Goal: Task Accomplishment & Management: Manage account settings

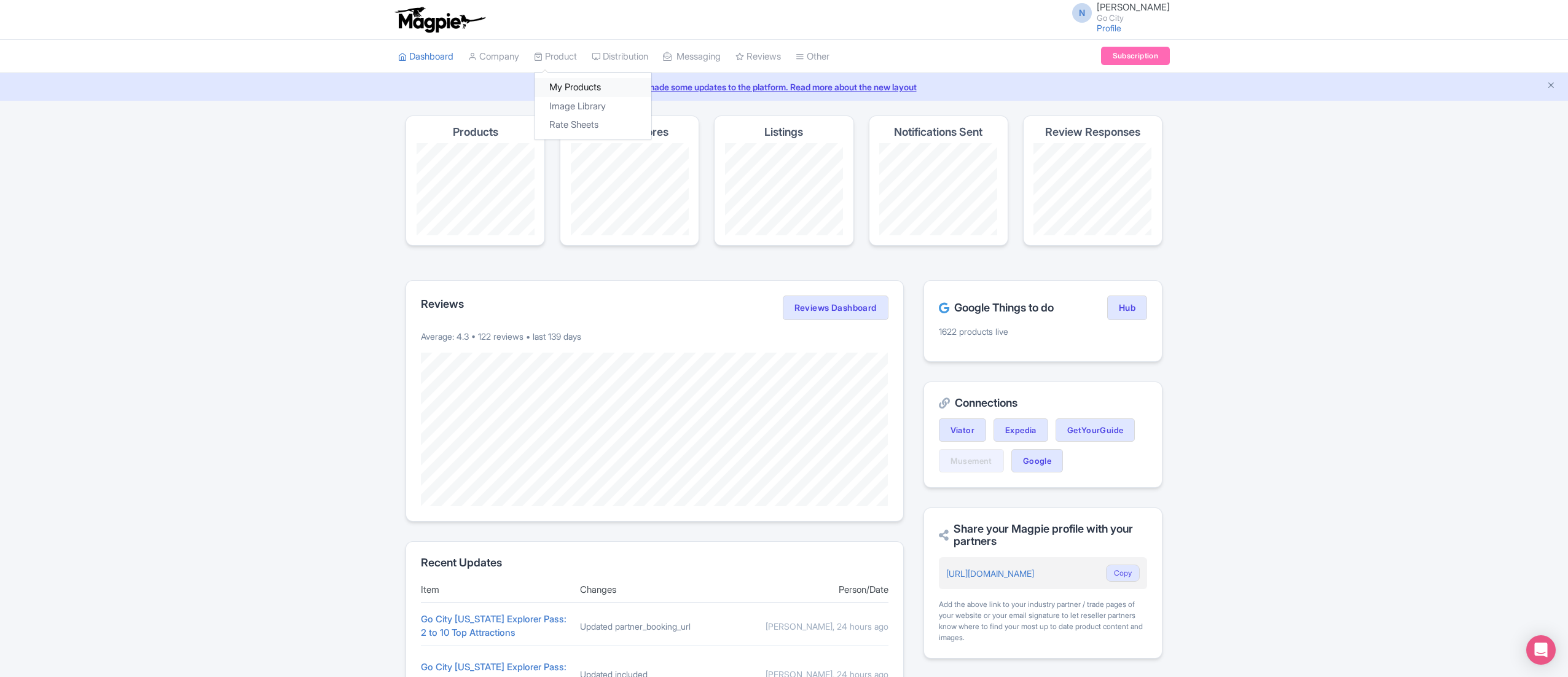
click at [561, 90] on link "My Products" at bounding box center [593, 87] width 117 height 19
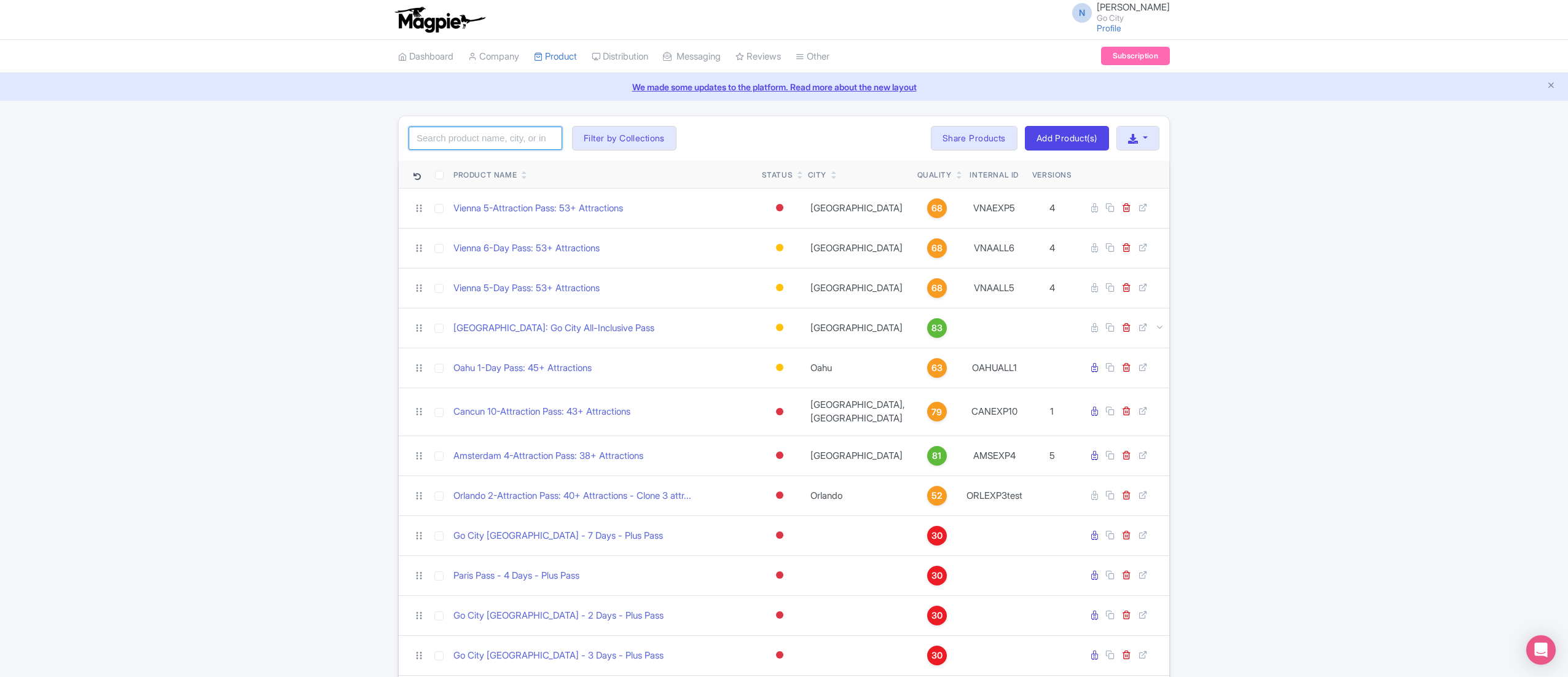
click at [490, 146] on input "search" at bounding box center [485, 138] width 154 height 23
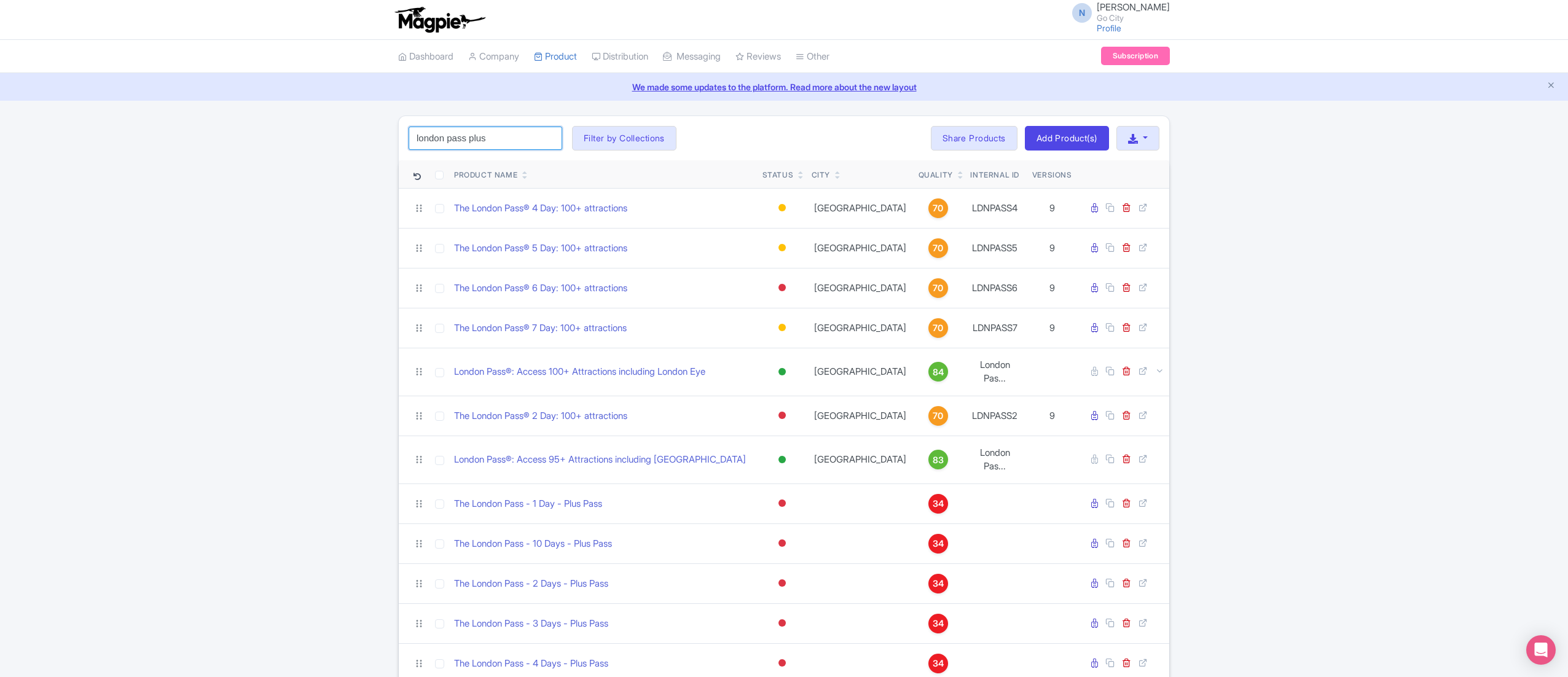
click button "Search" at bounding box center [0, 0] width 0 height 0
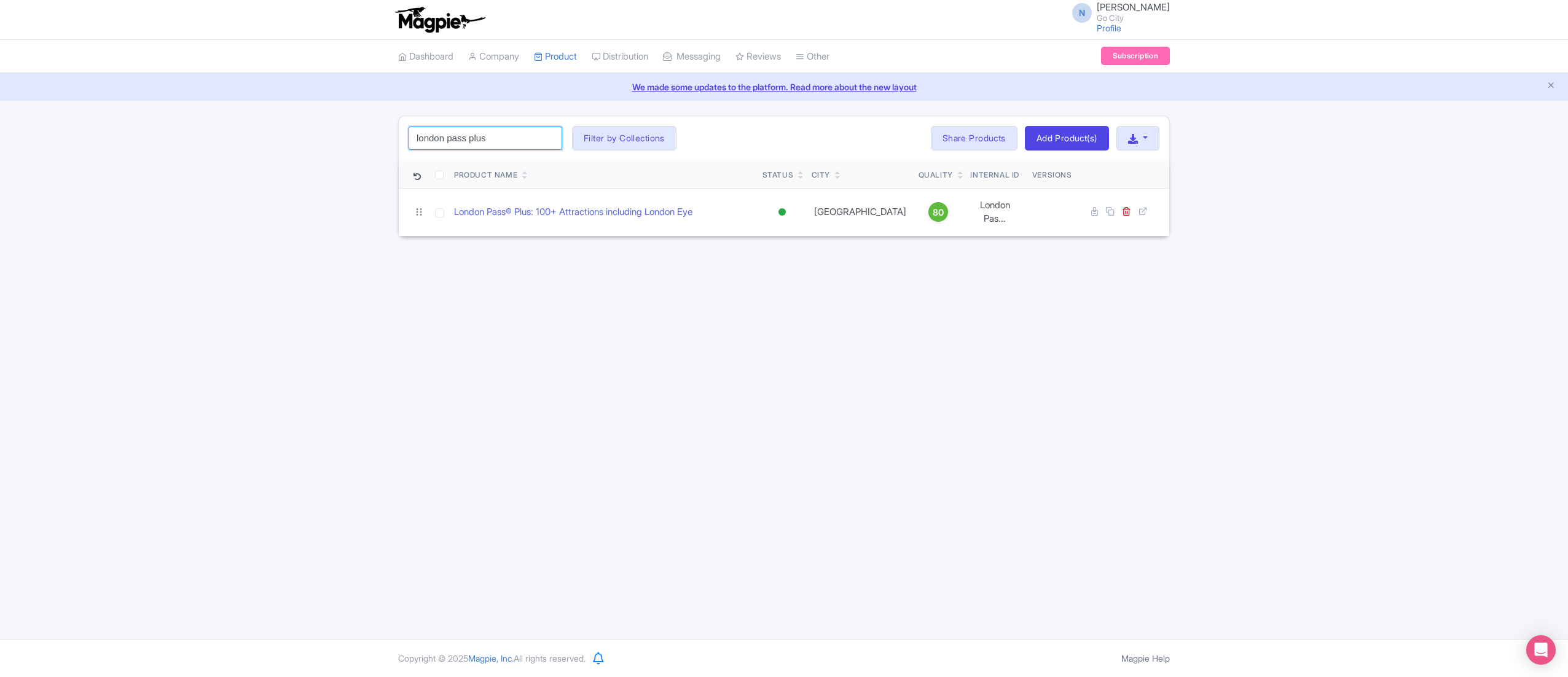
click at [478, 140] on input "london pass plus" at bounding box center [485, 138] width 154 height 23
type input "london pass"
click button "Search" at bounding box center [0, 0] width 0 height 0
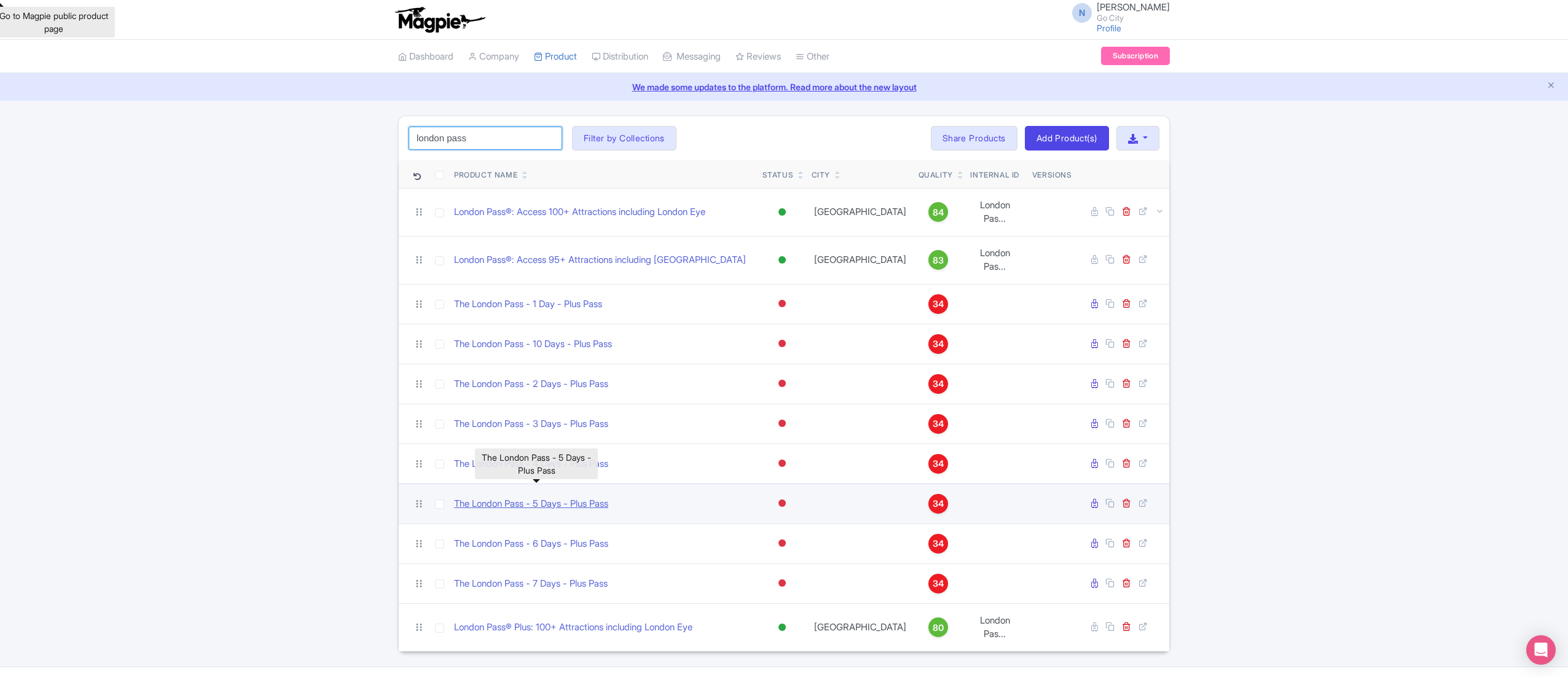
scroll to position [6, 0]
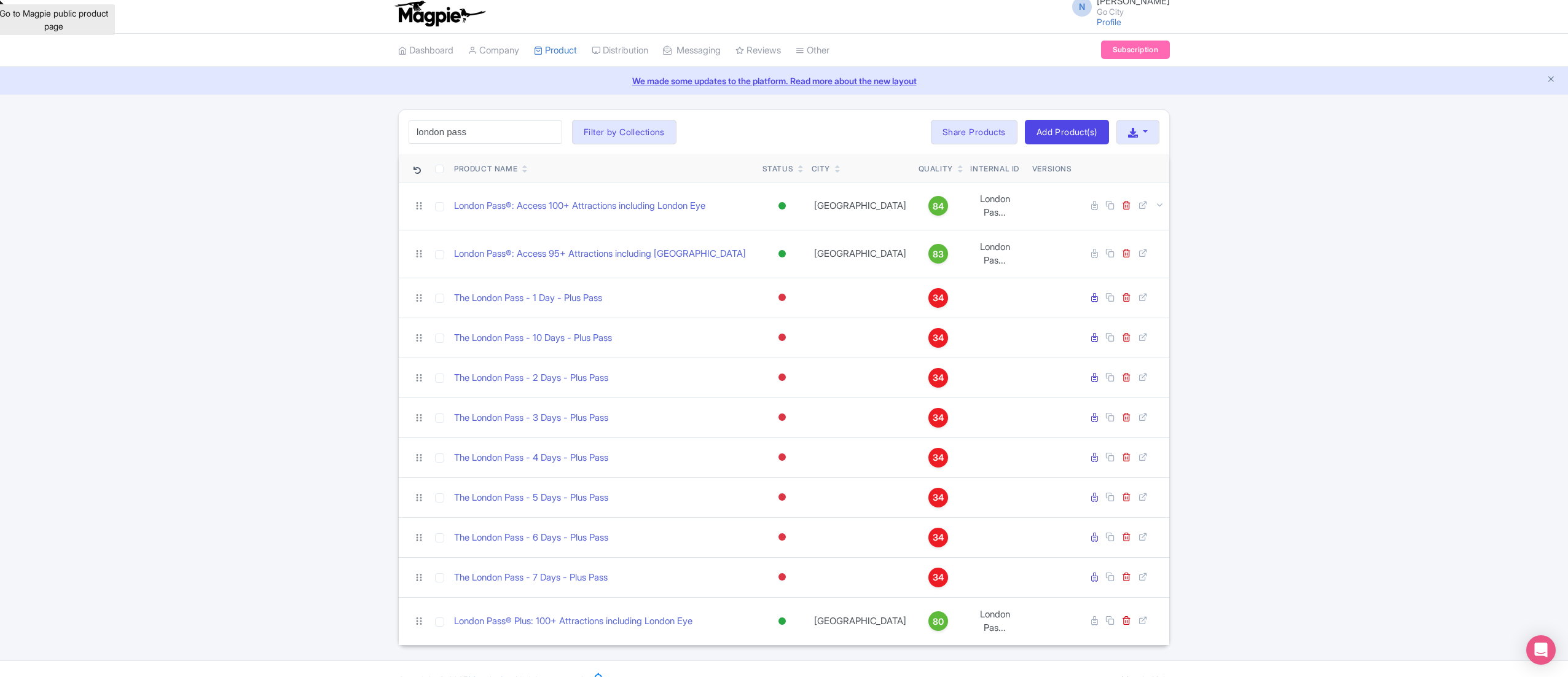
click at [262, 283] on div "london pass Search Filter by Collections All Inclusive Explorer Trade Products …" at bounding box center [784, 378] width 1568 height 536
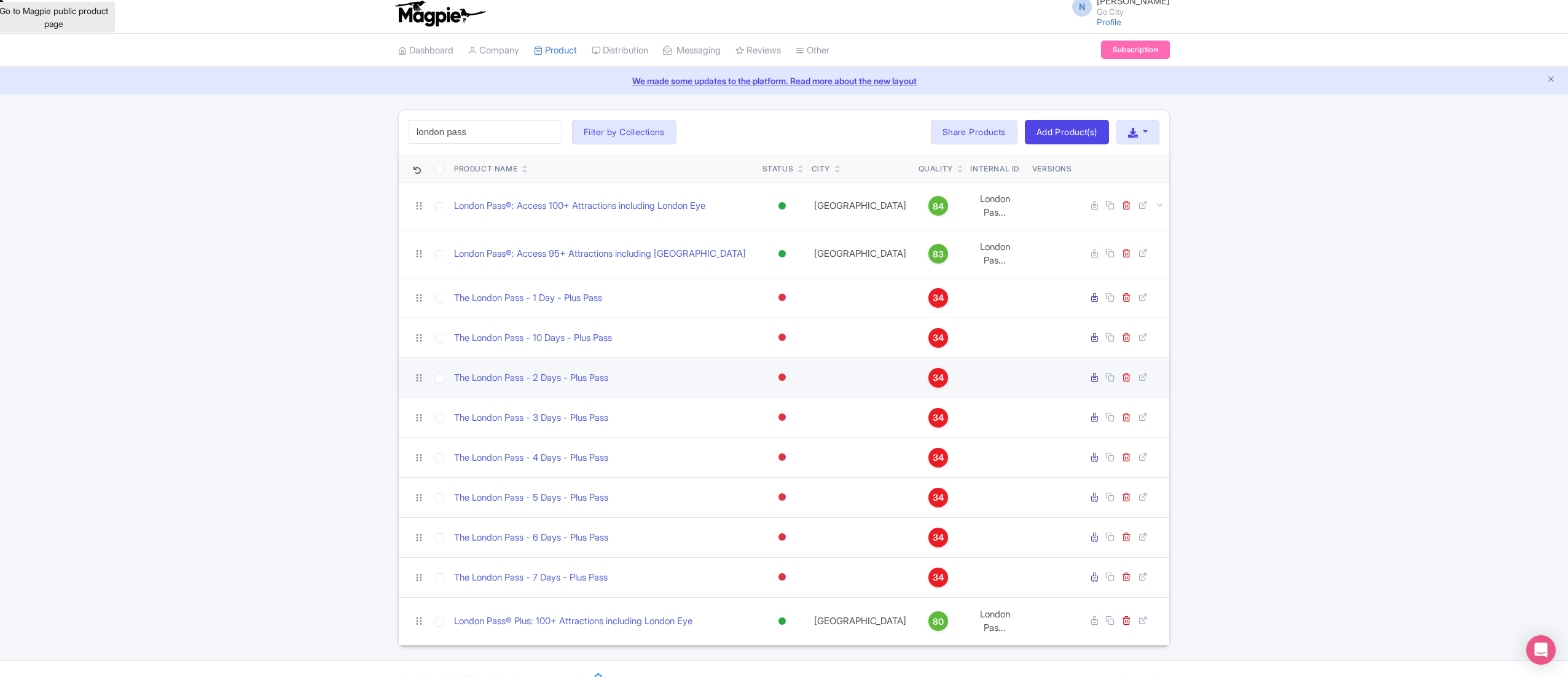
scroll to position [0, 0]
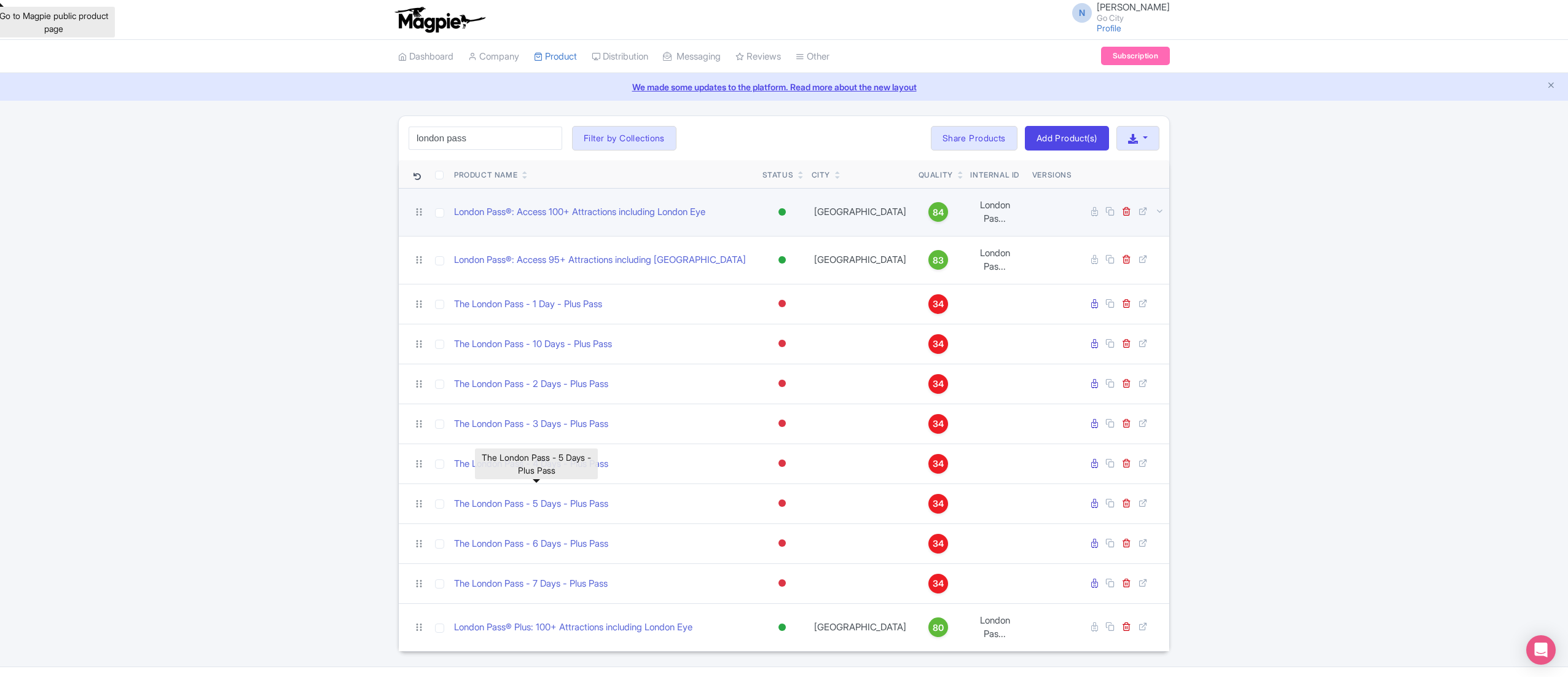
drag, startPoint x: 537, startPoint y: 486, endPoint x: 681, endPoint y: 219, distance: 303.4
click at [681, 219] on td "London Pass®: Access 100+ Attractions including London Eye" at bounding box center [604, 212] width 309 height 48
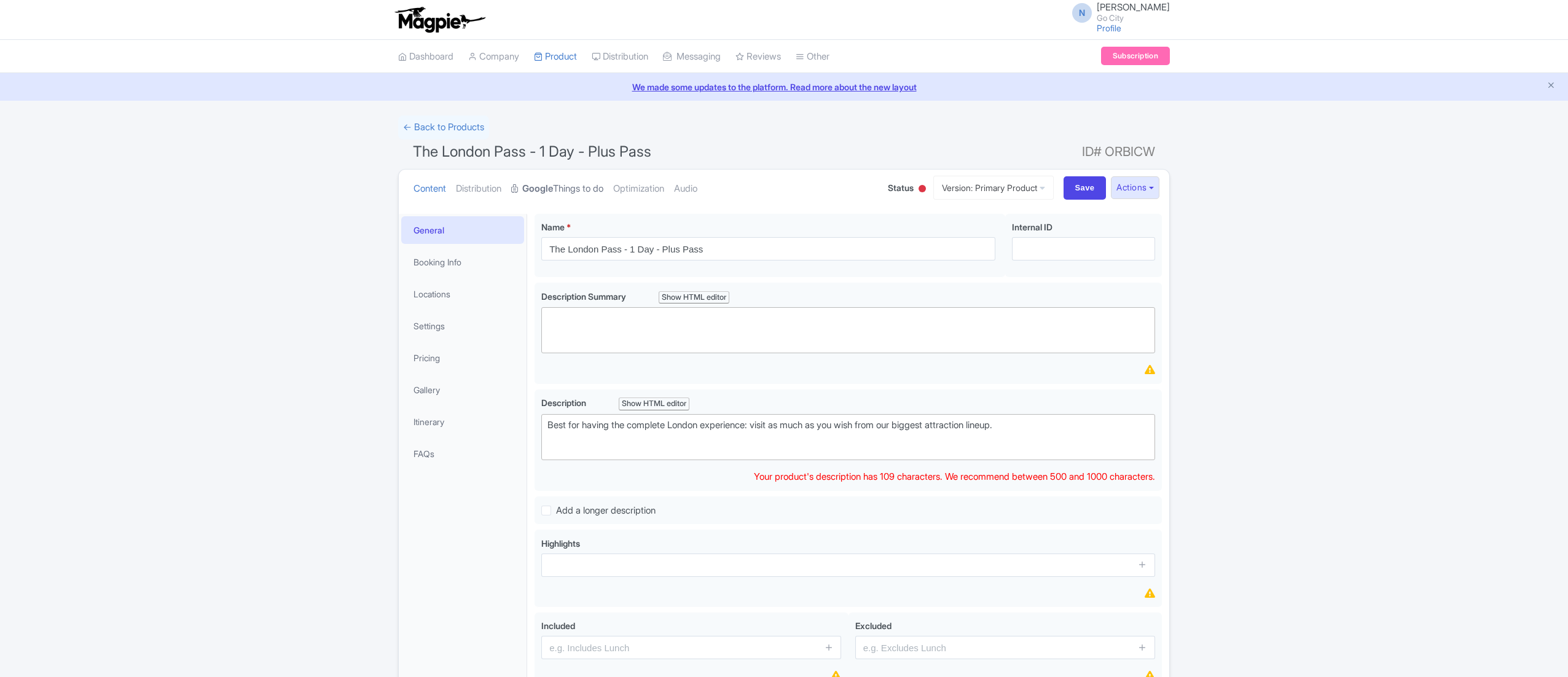
click at [587, 182] on link "Google Things to do" at bounding box center [557, 188] width 92 height 38
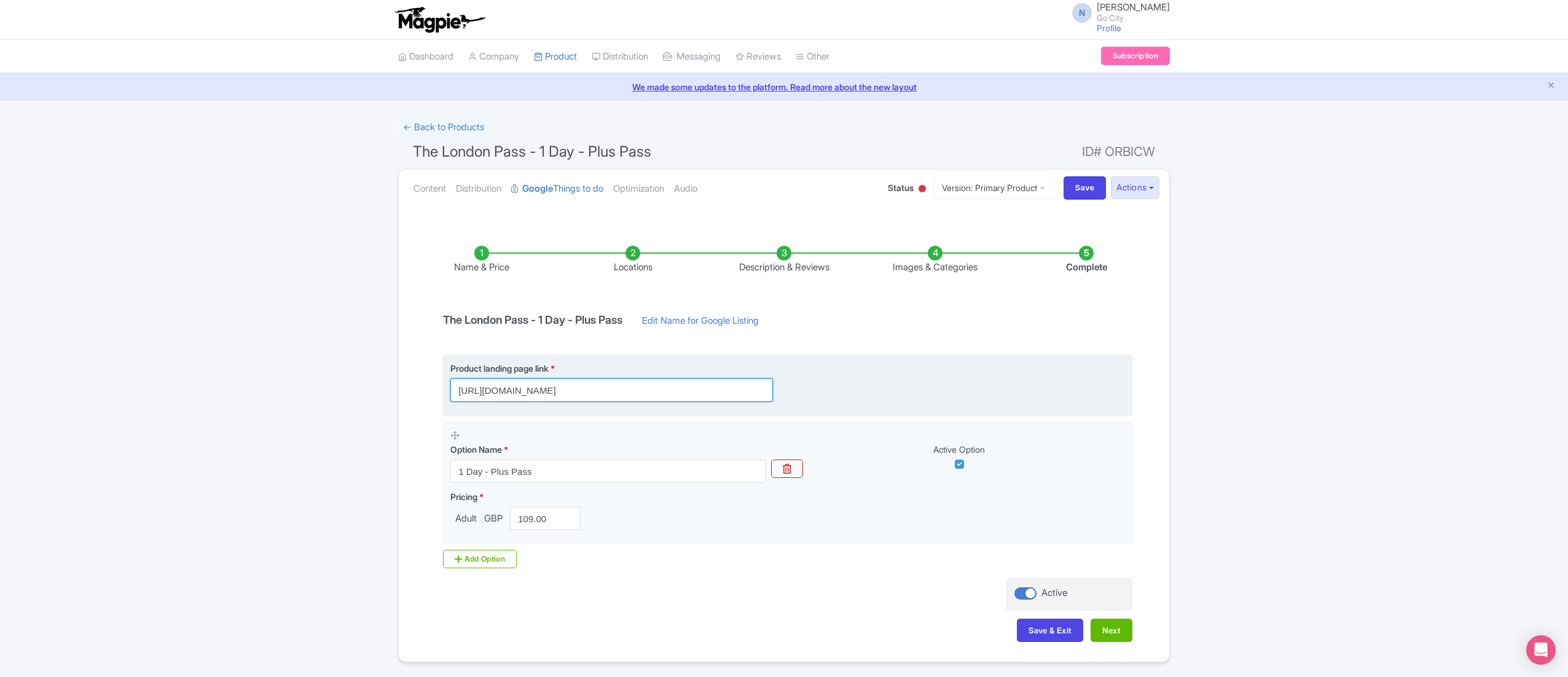
click at [635, 391] on input "https://londonpass.com/en/passes/the-london-pass?plus-days=1&utm_medium=organic…" at bounding box center [611, 390] width 322 height 23
click at [573, 392] on input "https://londonpass.com/en/passes/the-london-pass?plus-days=1&utm_medium=organic…" at bounding box center [611, 390] width 322 height 23
paste input "-plus?plus-days=10"
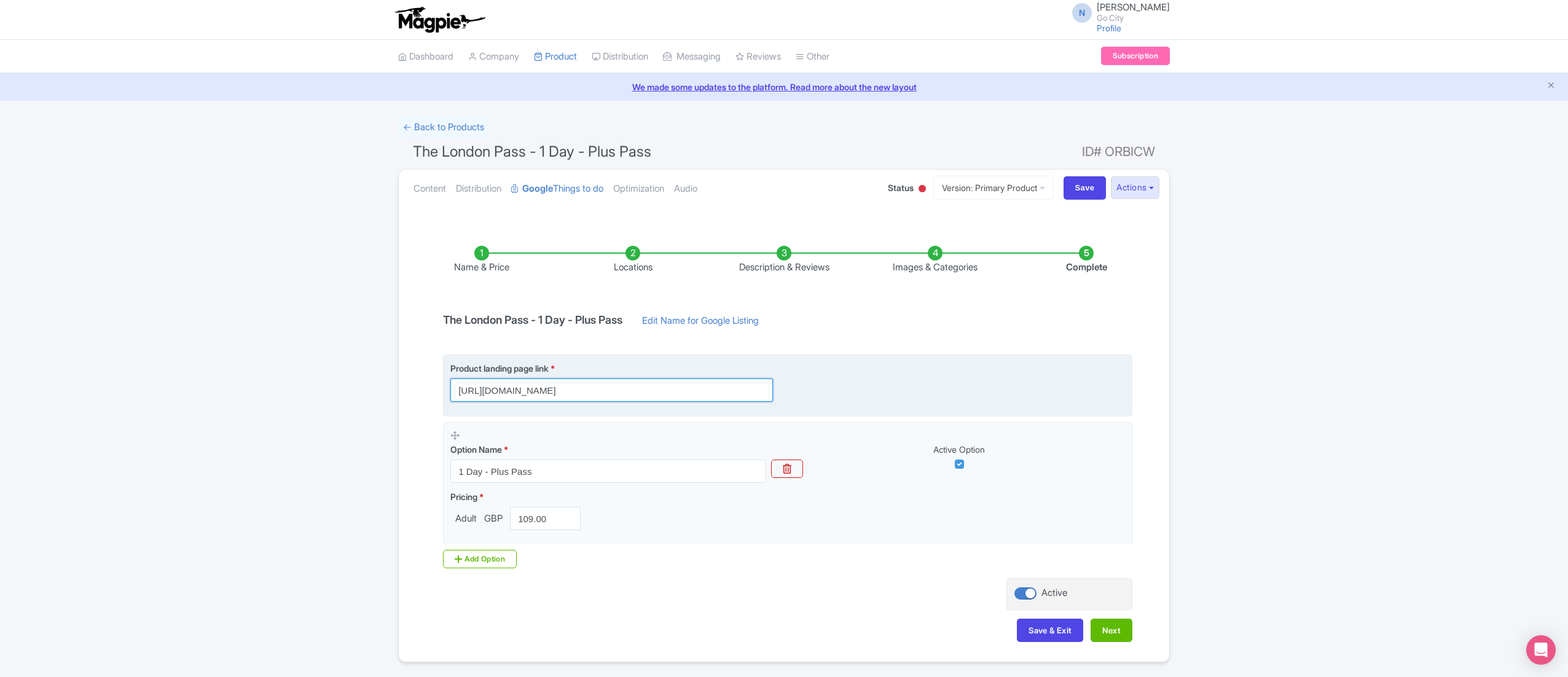
scroll to position [0, 182]
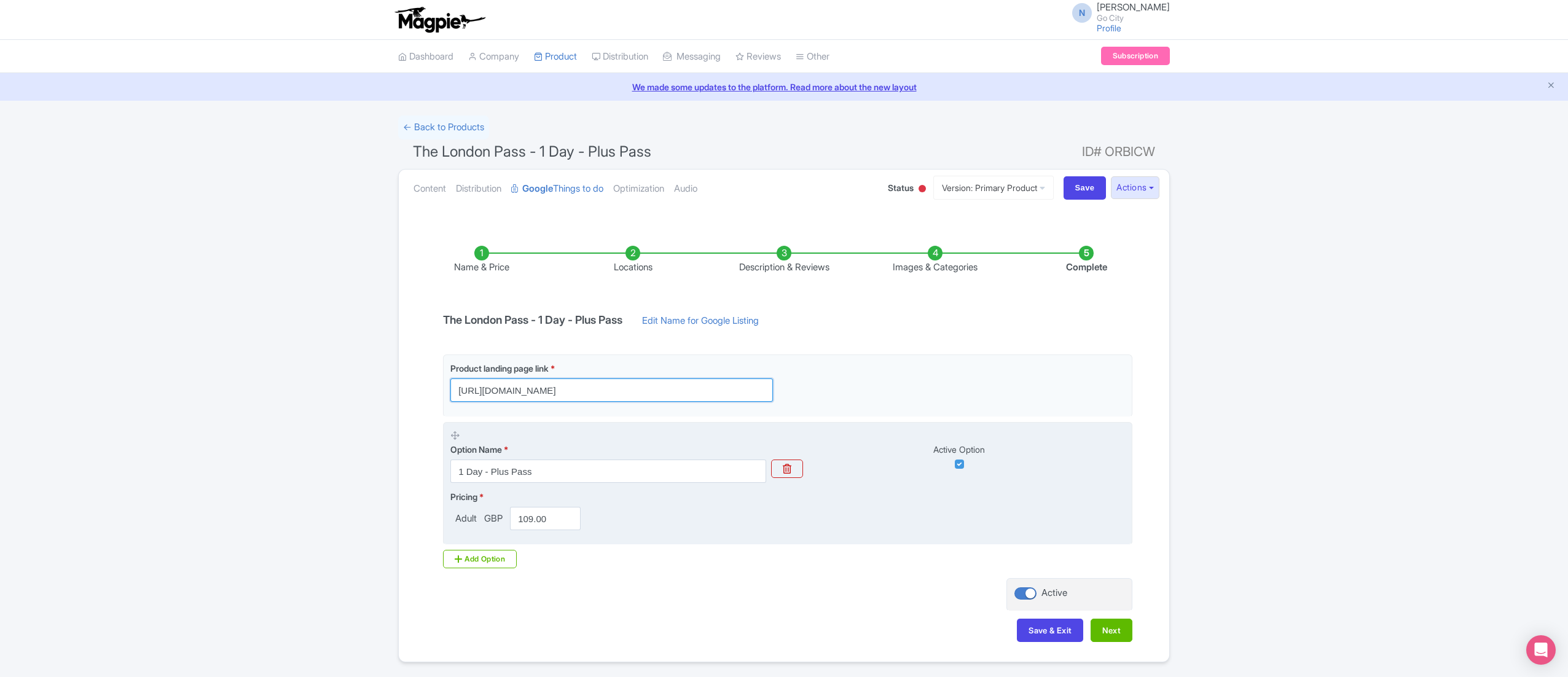
type input "[URL][DOMAIN_NAME]"
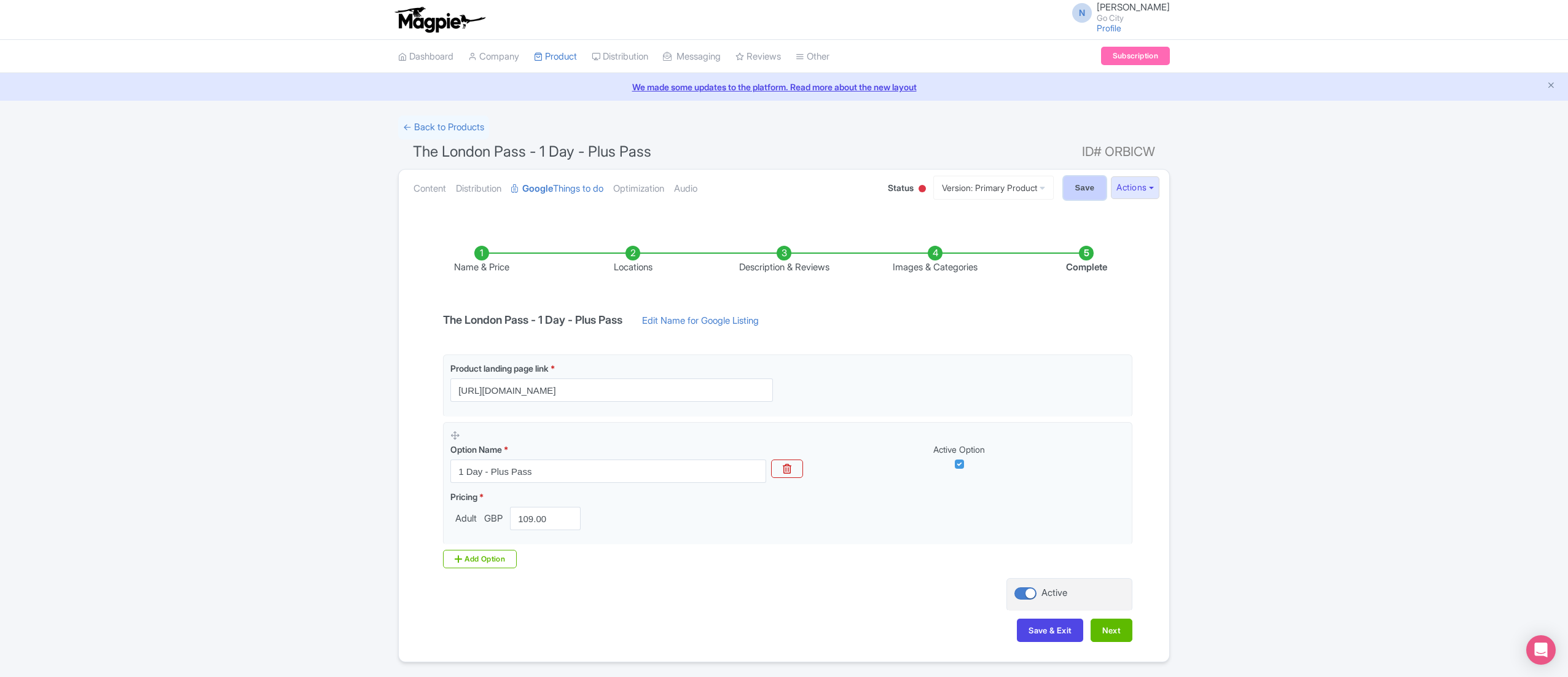
click at [1080, 184] on input "Save" at bounding box center [1085, 188] width 43 height 23
type input "Saving..."
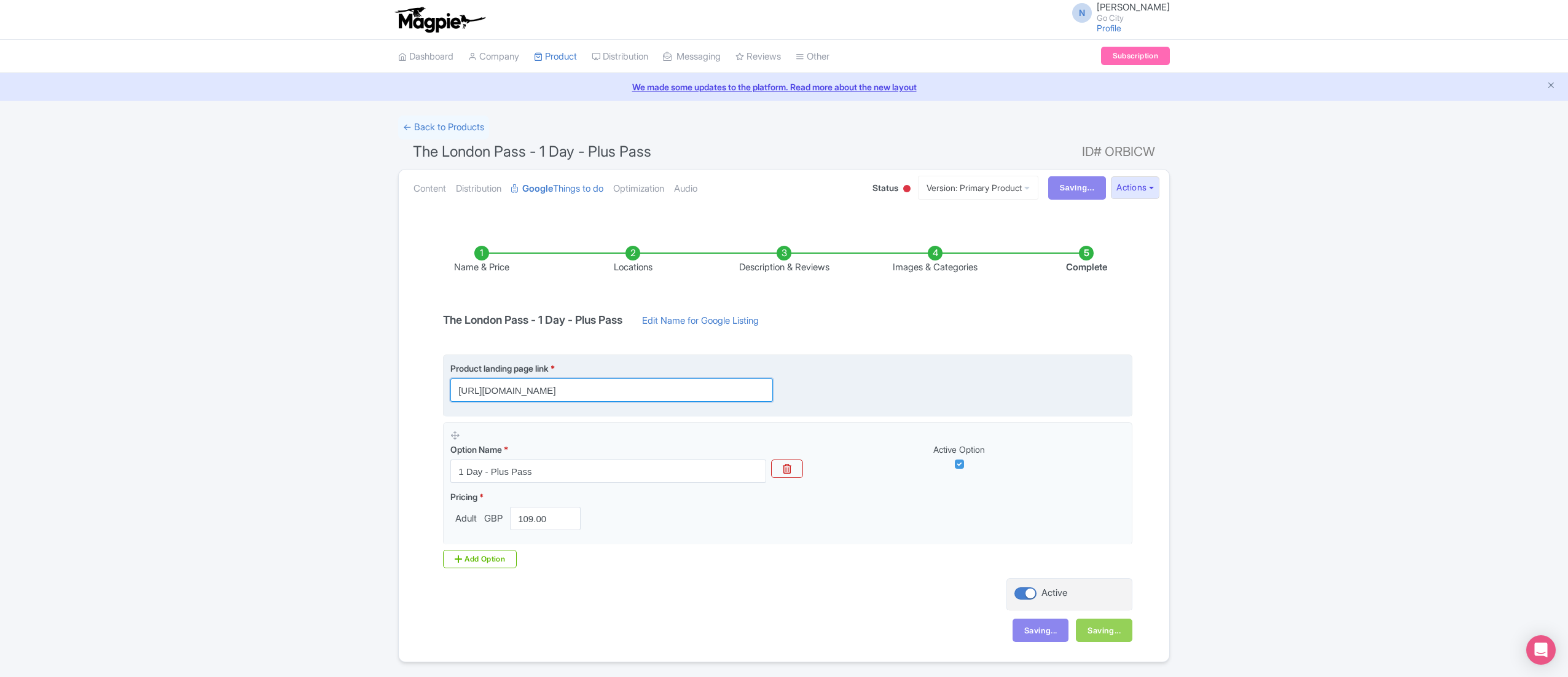
click at [745, 395] on input "https://londonpass.com/en/passes/the-london-pass-plus?plus-days=10&utm_medium=o…" at bounding box center [611, 390] width 322 height 23
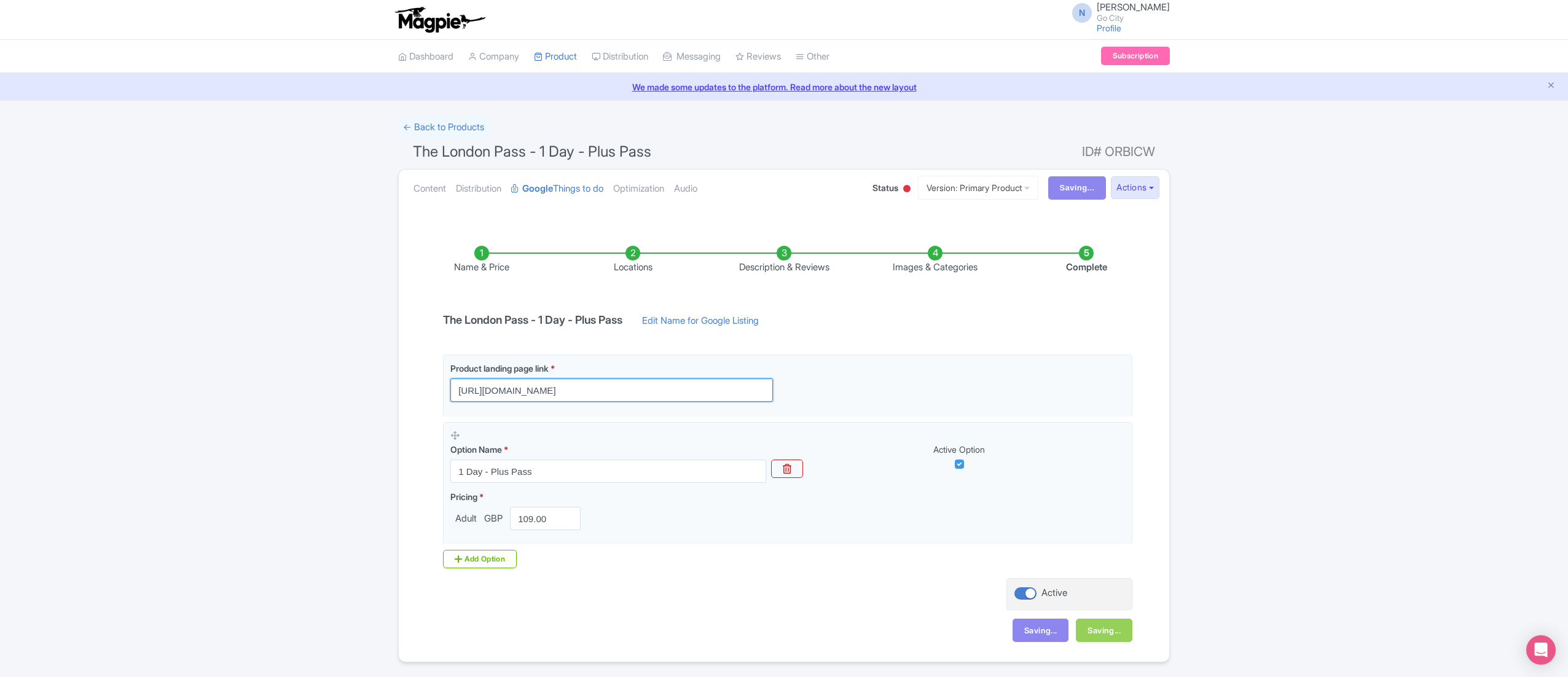
type input "[URL][DOMAIN_NAME]"
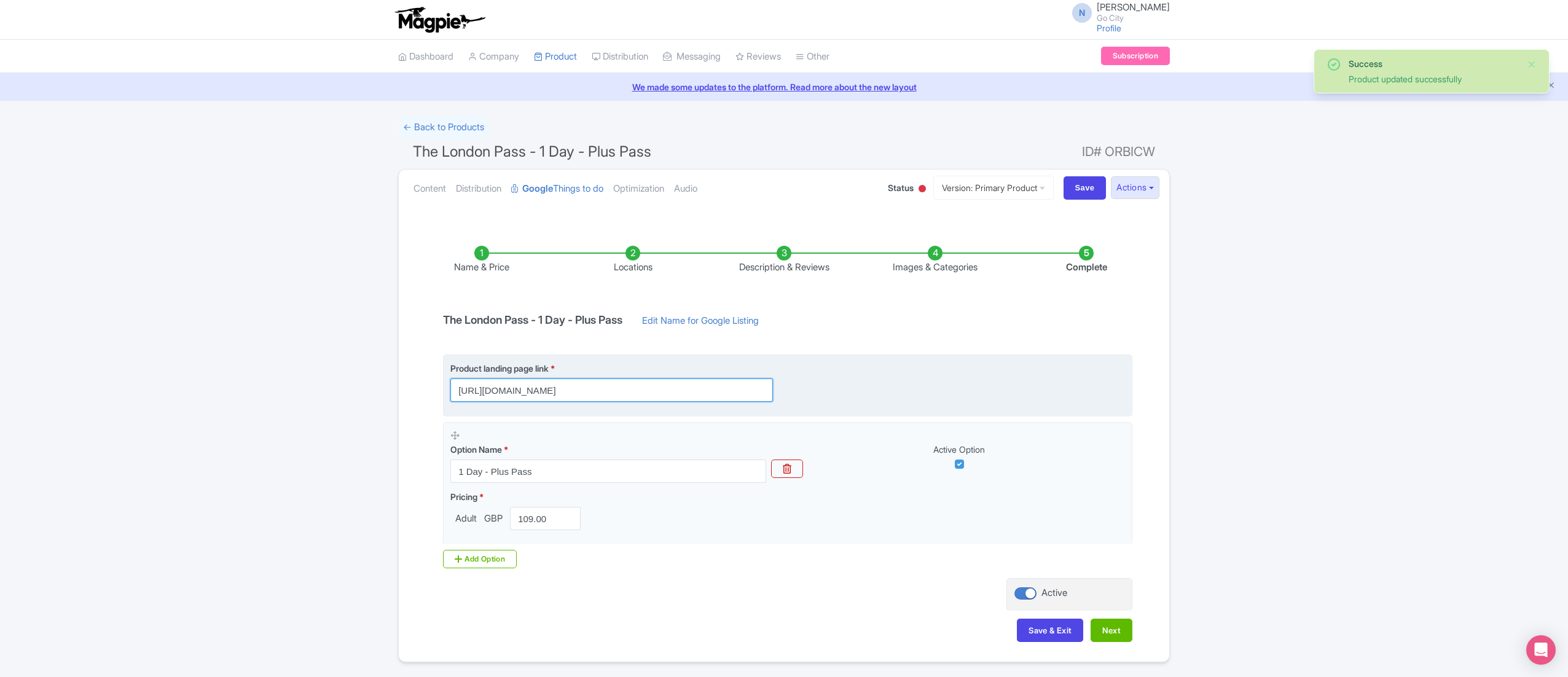
click at [677, 393] on input "[URL][DOMAIN_NAME]" at bounding box center [611, 390] width 322 height 23
paste input "text"
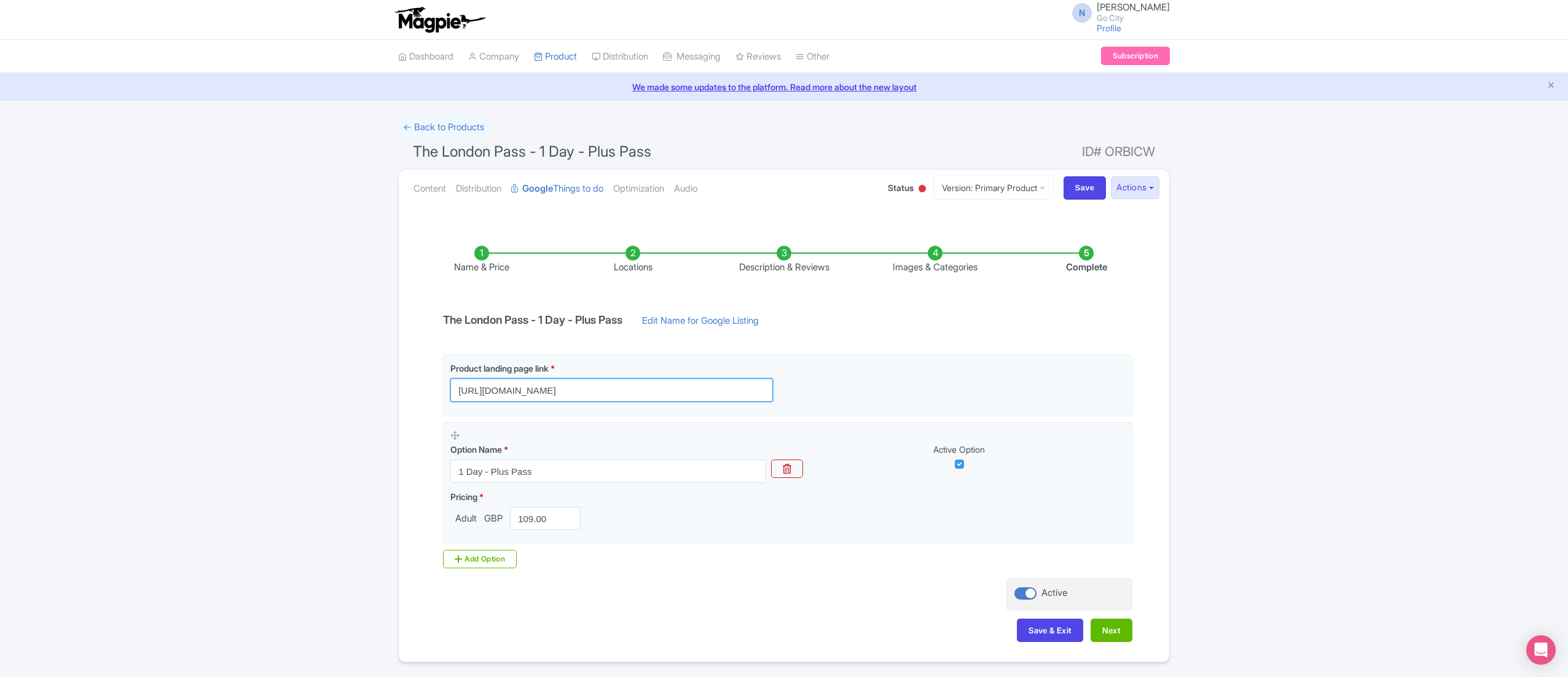
type input "[URL][DOMAIN_NAME]"
click at [1089, 176] on input "Save" at bounding box center [1085, 188] width 43 height 23
type input "Saving..."
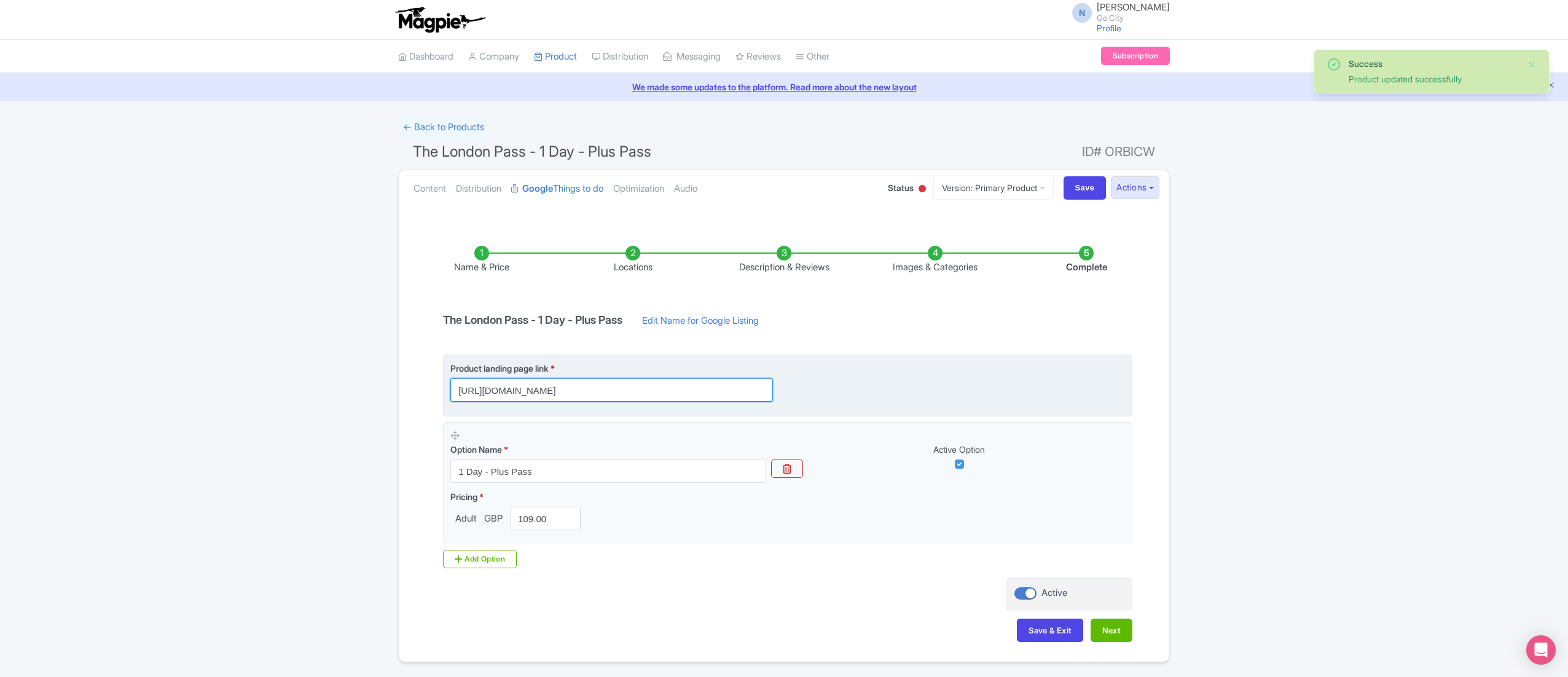
click at [751, 393] on input "[URL][DOMAIN_NAME]" at bounding box center [611, 390] width 322 height 23
click at [696, 396] on input "[URL][DOMAIN_NAME]" at bounding box center [611, 390] width 322 height 23
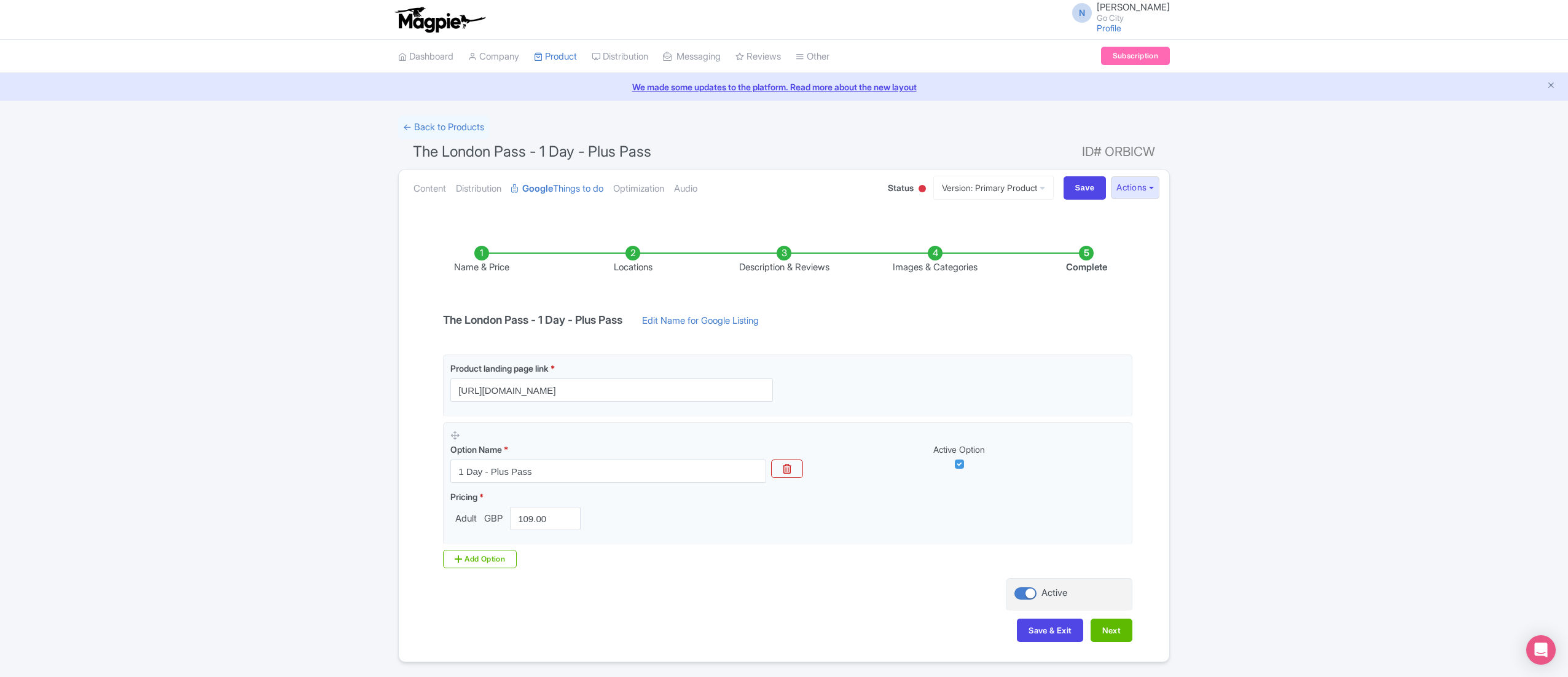
click at [223, 419] on div "Success Product updated successfully ← Back to Products The London Pass - 1 Day…" at bounding box center [784, 389] width 1568 height 547
click at [1084, 193] on input "Save" at bounding box center [1085, 188] width 43 height 23
type input "Saving..."
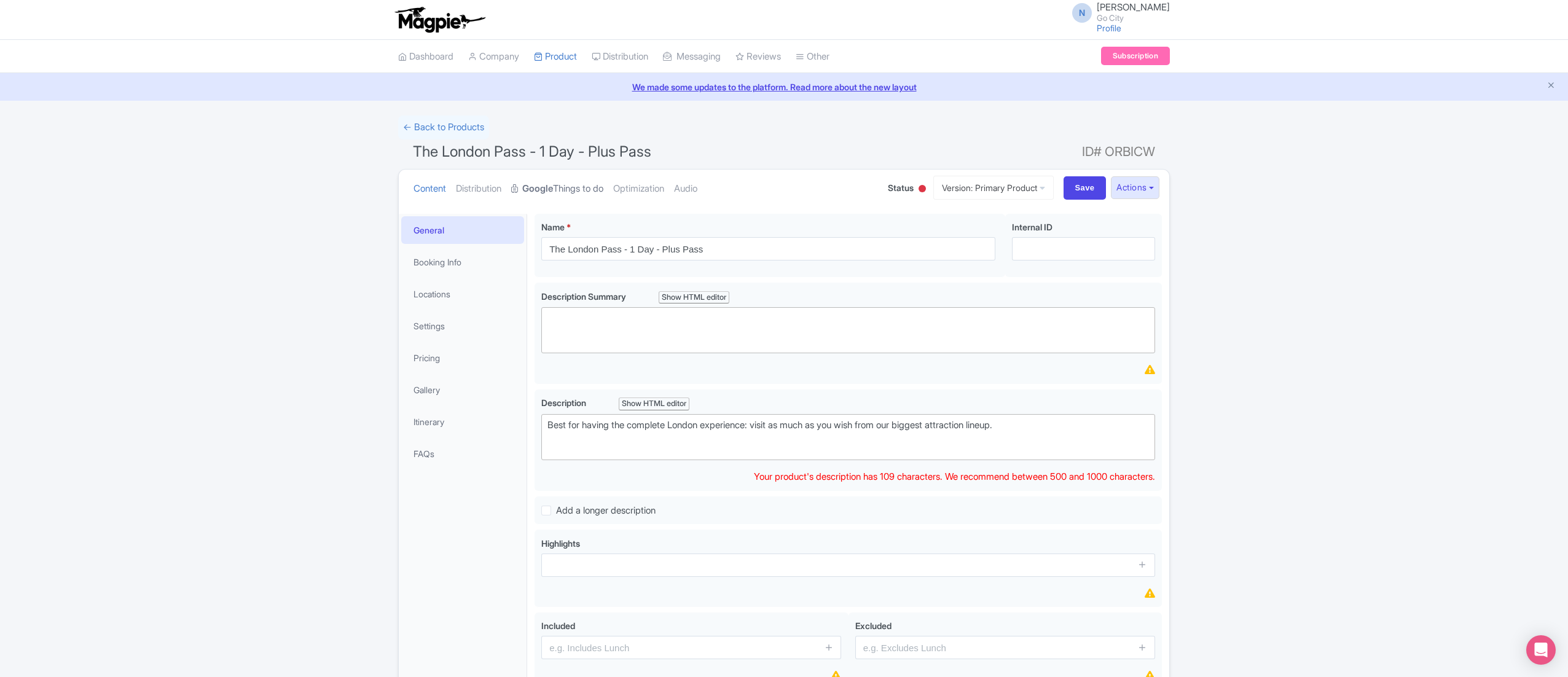
click at [568, 186] on link "Google Things to do" at bounding box center [557, 188] width 92 height 38
click at [595, 195] on link "Google Things to do" at bounding box center [557, 188] width 92 height 38
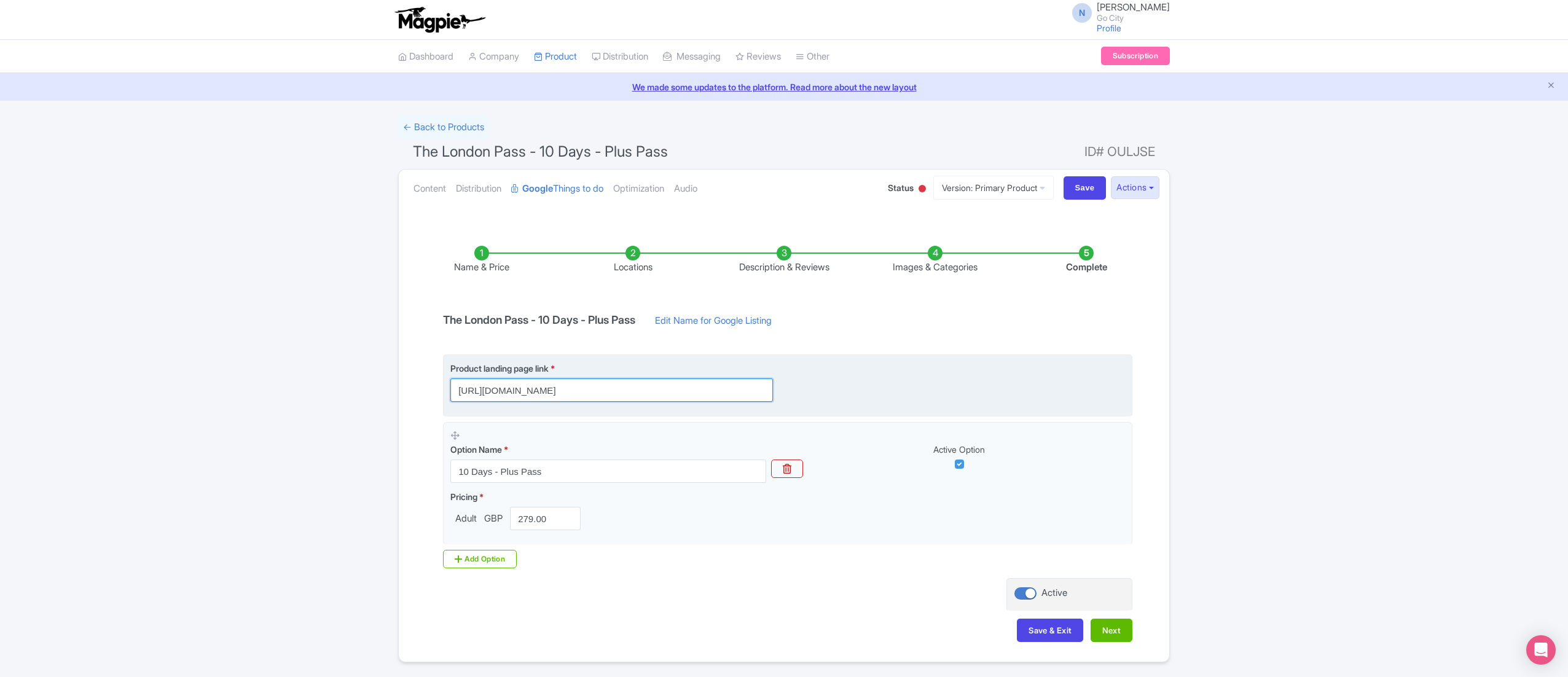
click at [698, 398] on input "https://londonpass.com/en/passes/the-london-pass?plus-days=10&utm_medium=organi…" at bounding box center [611, 390] width 322 height 23
paste input "-plus"
click at [693, 400] on input "[URL][DOMAIN_NAME]" at bounding box center [611, 390] width 322 height 23
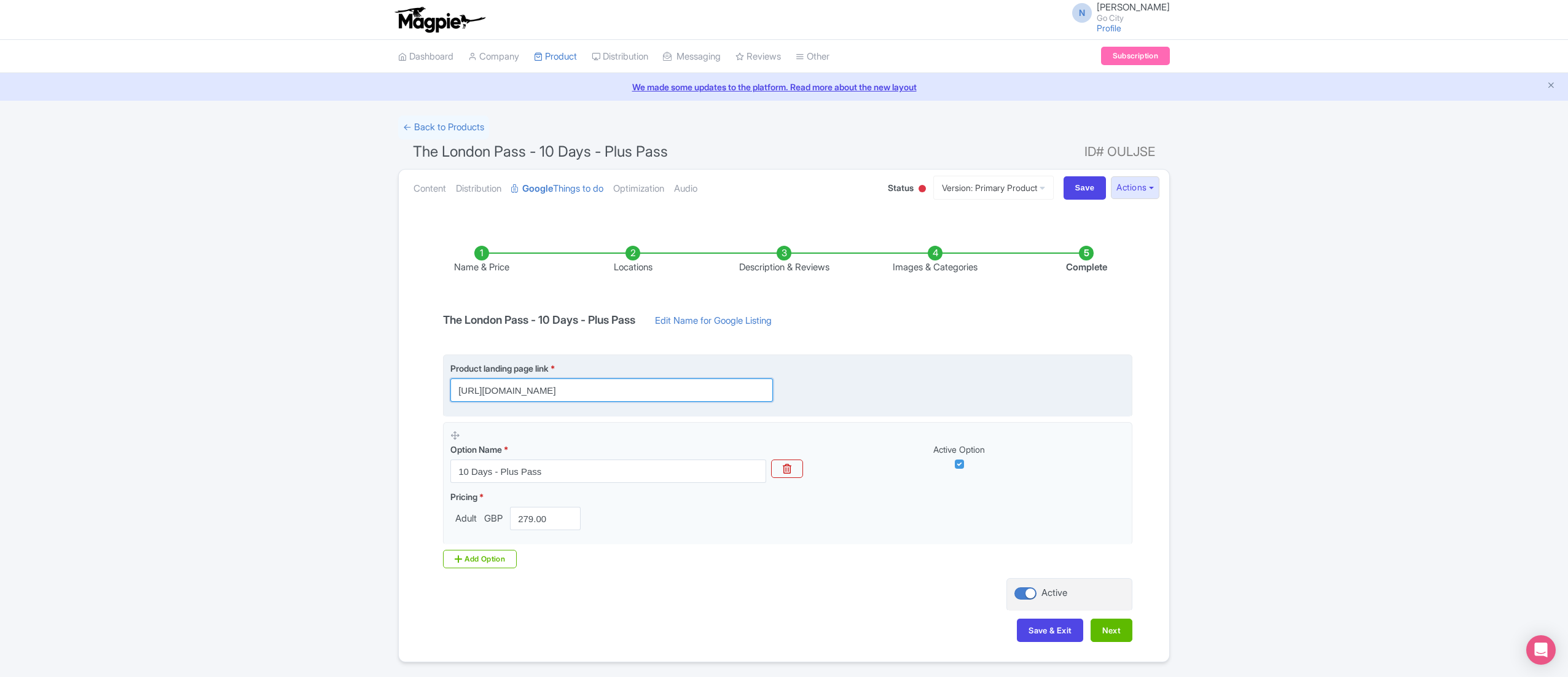
click at [693, 400] on input "[URL][DOMAIN_NAME]" at bounding box center [611, 390] width 322 height 23
type input "[URL][DOMAIN_NAME]"
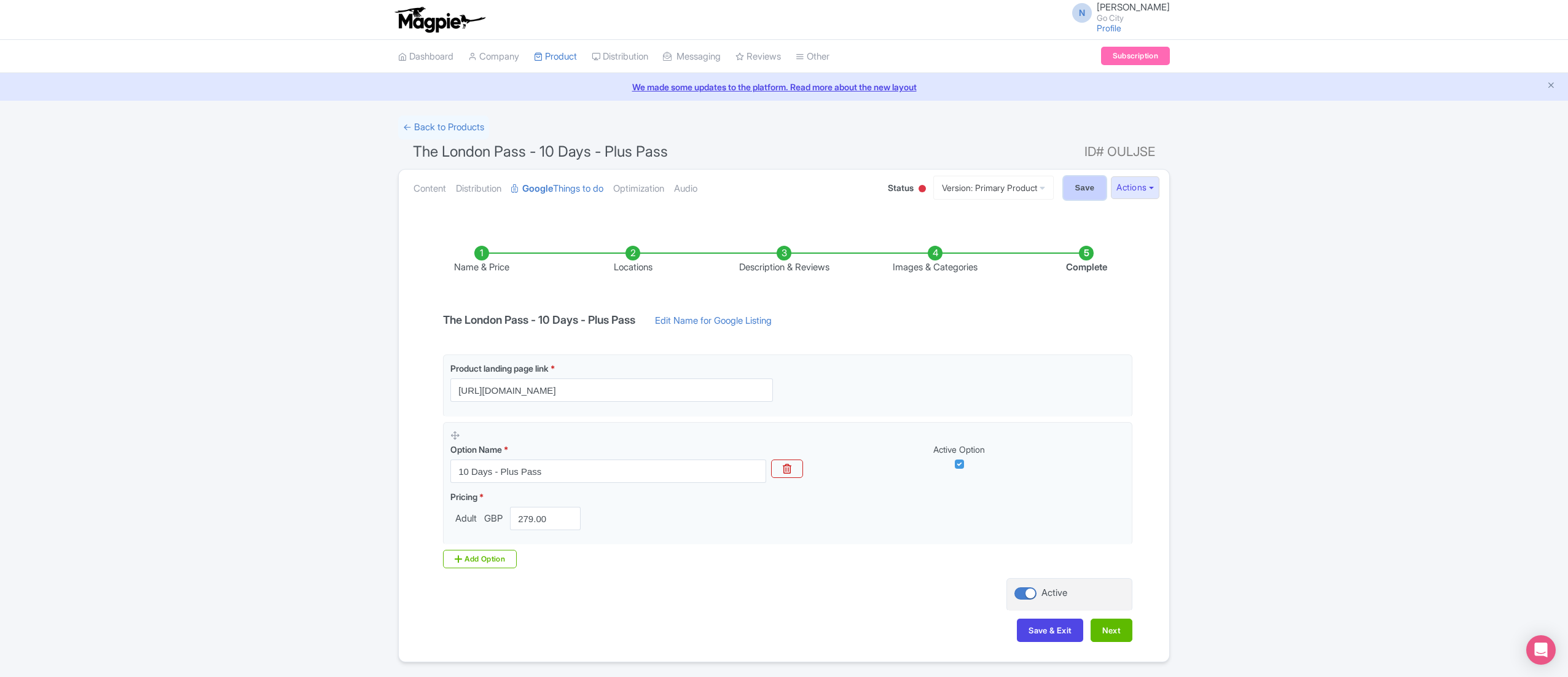
click at [1080, 193] on input "Save" at bounding box center [1085, 188] width 43 height 23
type input "Saving..."
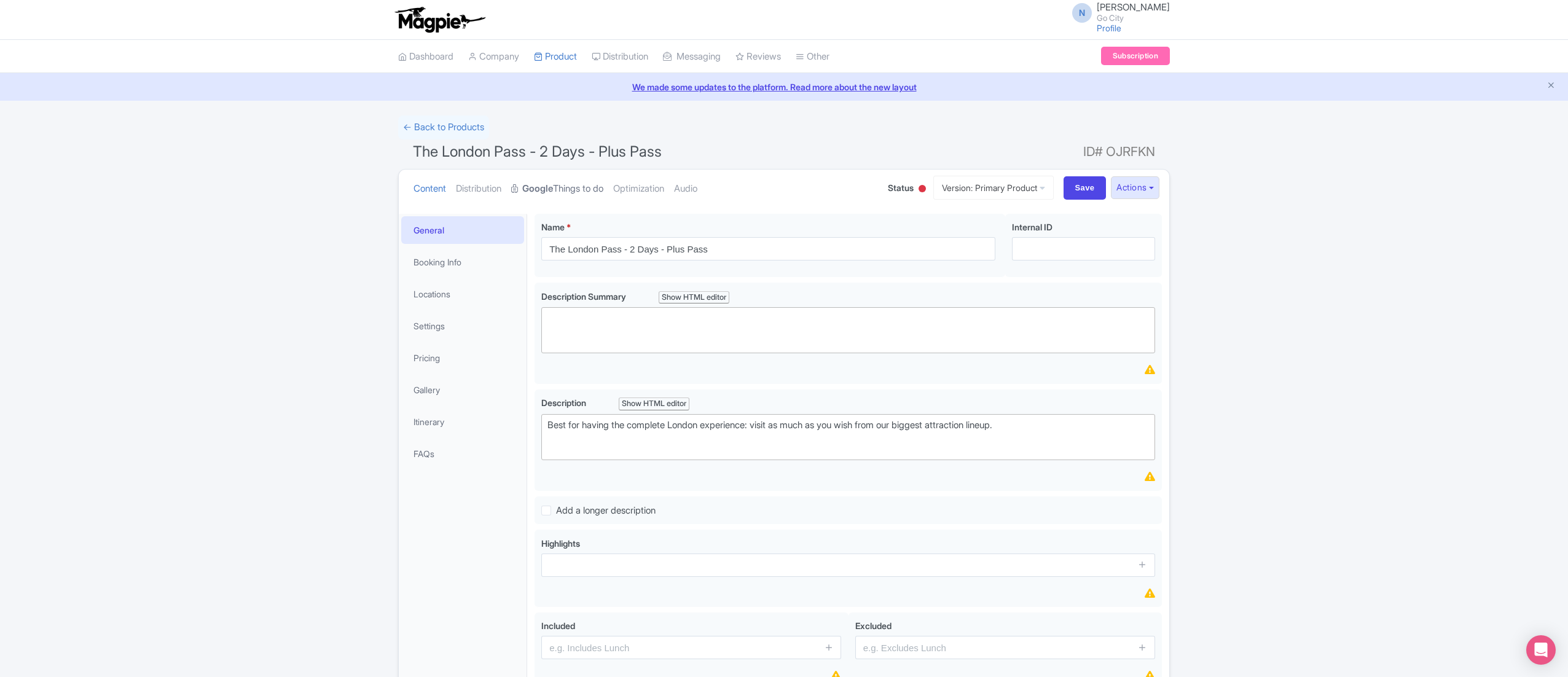
click at [585, 186] on link "Google Things to do" at bounding box center [557, 188] width 92 height 38
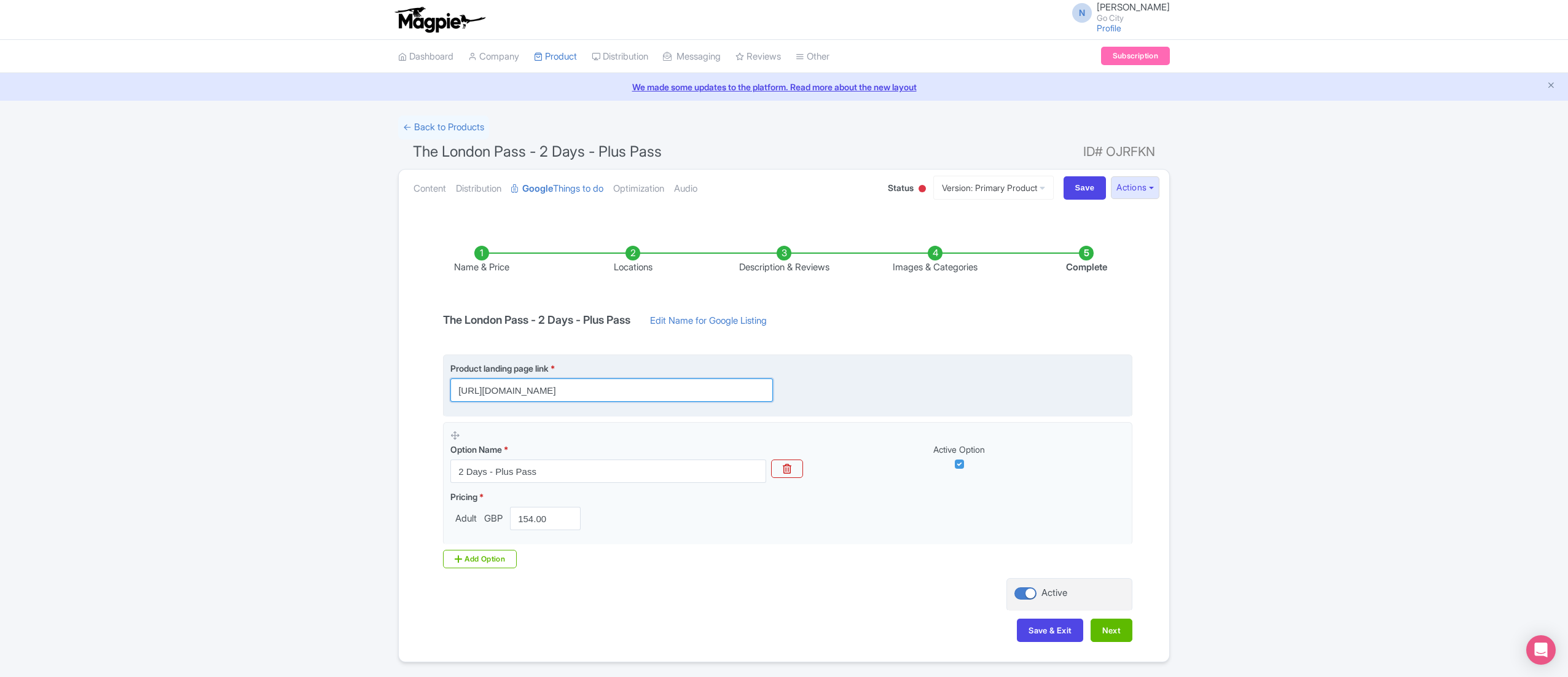
click at [613, 387] on input "https://londonpass.com/en/passes/the-london-pass?plus-days=2&utm_medium=organic…" at bounding box center [611, 390] width 322 height 23
paste input "-plus"
type input "[URL][DOMAIN_NAME]"
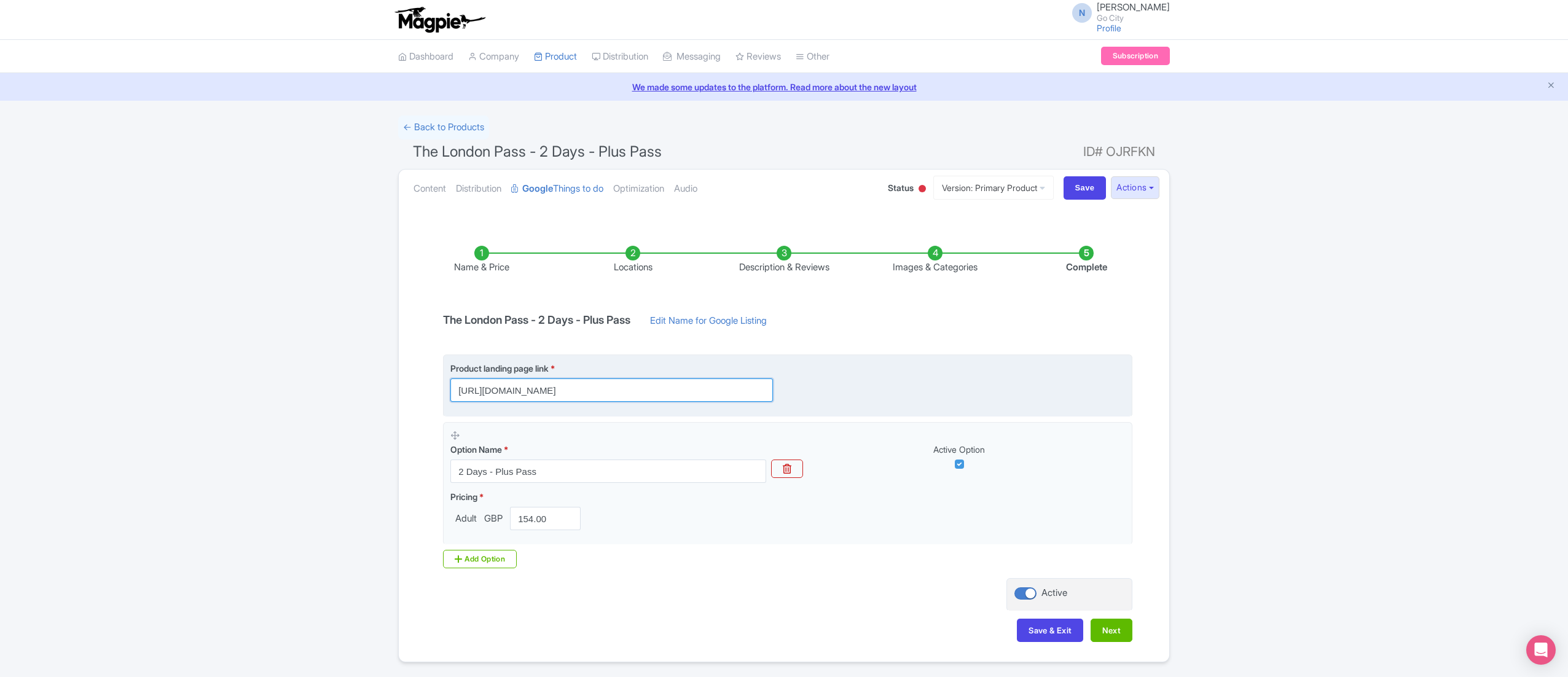
scroll to position [0, 178]
click at [667, 389] on input "https://londonpass.com/en/passes/the-london-pass?plus-days=2&utm_medium=organic…" at bounding box center [611, 390] width 322 height 23
click at [679, 378] on div "Product landing page link * https://londonpass.com/en/passes/the-london-pass?pl…" at bounding box center [611, 381] width 322 height 40
click at [659, 396] on input "https://londonpass.com/en/passes/the-london-pass?plus-days=2&utm_medium=organic…" at bounding box center [611, 390] width 322 height 23
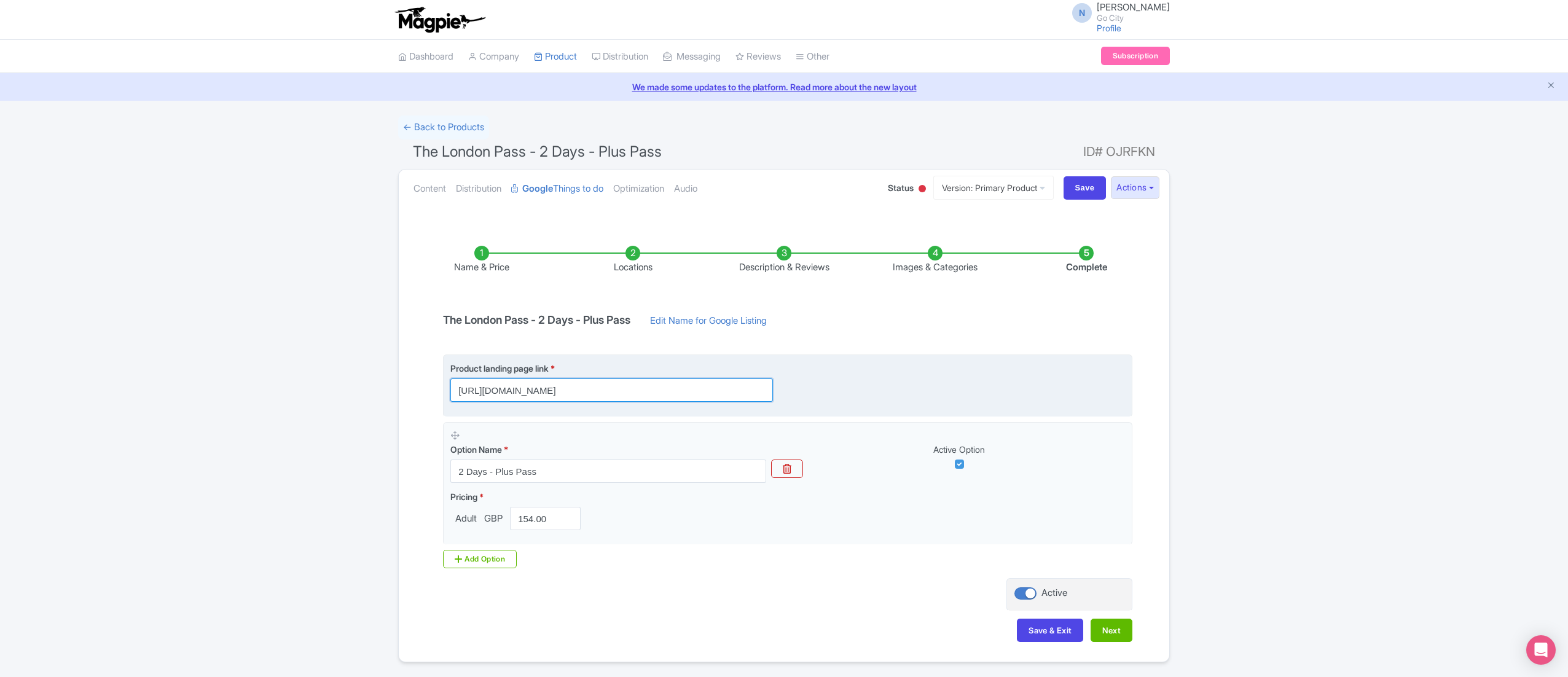
click at [659, 396] on input "https://londonpass.com/en/passes/the-london-pass?plus-days=2&utm_medium=organic…" at bounding box center [611, 390] width 322 height 23
click at [660, 396] on input "https://londonpass.com/en/passes/the-london-pass?plus-days=2&utm_medium=organic…" at bounding box center [611, 390] width 322 height 23
click at [662, 393] on input "https://londonpass.com/en/passes/the-london-pass?plus-days=2&utm_medium=organic…" at bounding box center [611, 390] width 322 height 23
paste input "https://londonpass.com/en/passes/the-london-pass-plus?plus-days=2&utm_medium=or…"
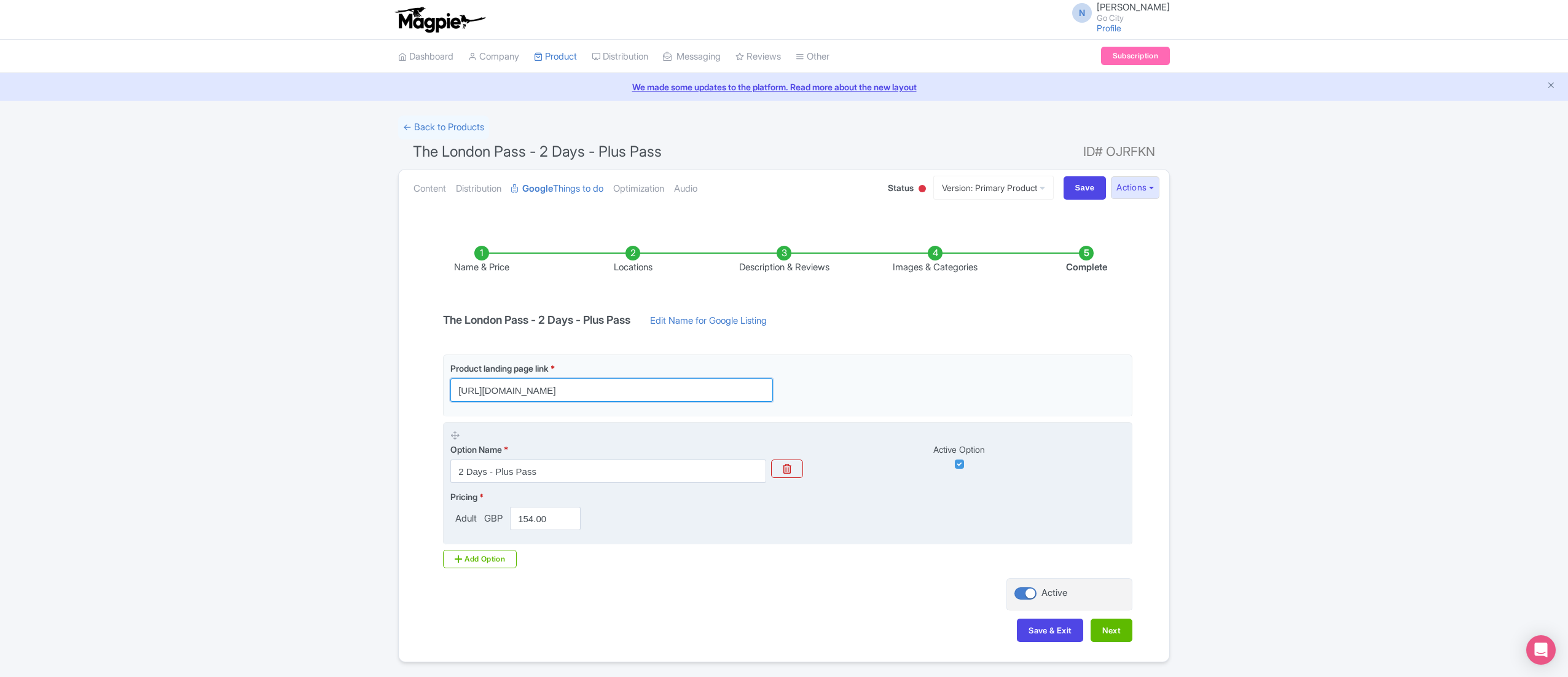
scroll to position [0, 0]
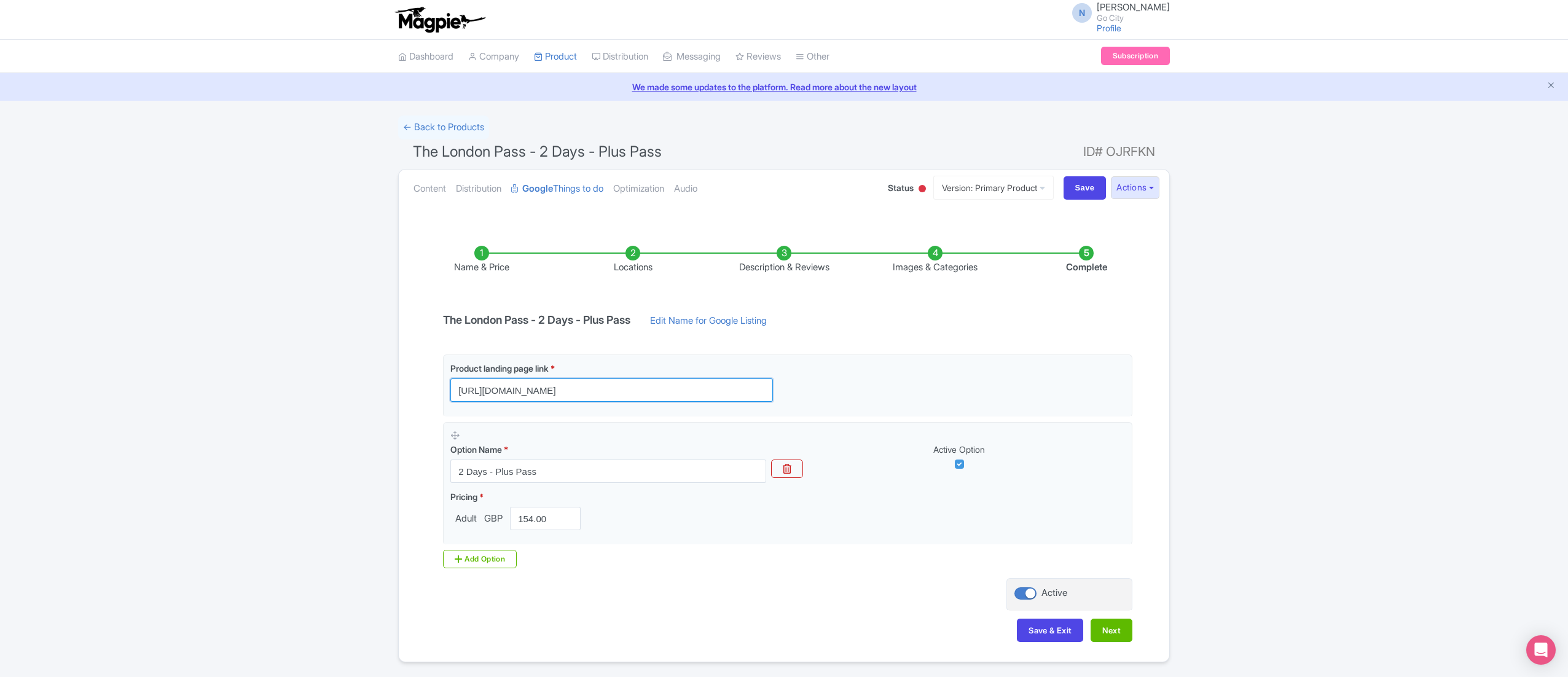
type input "https://londonpass.com/en/passes/the-london-pass-plus?plus-days=2&utm_medium=or…"
click at [1080, 195] on input "Save" at bounding box center [1085, 188] width 43 height 23
type input "Saving..."
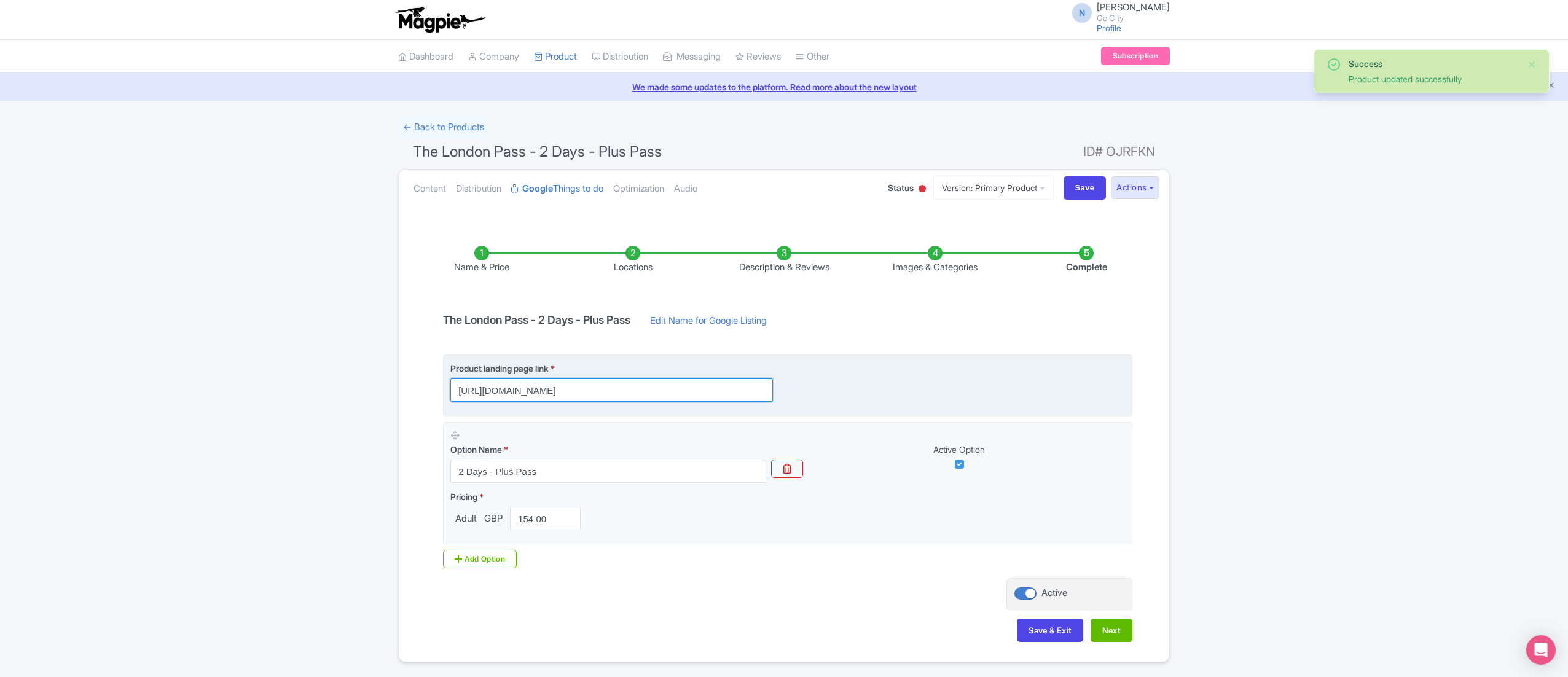
click at [741, 393] on input "[URL][DOMAIN_NAME]" at bounding box center [611, 390] width 322 height 23
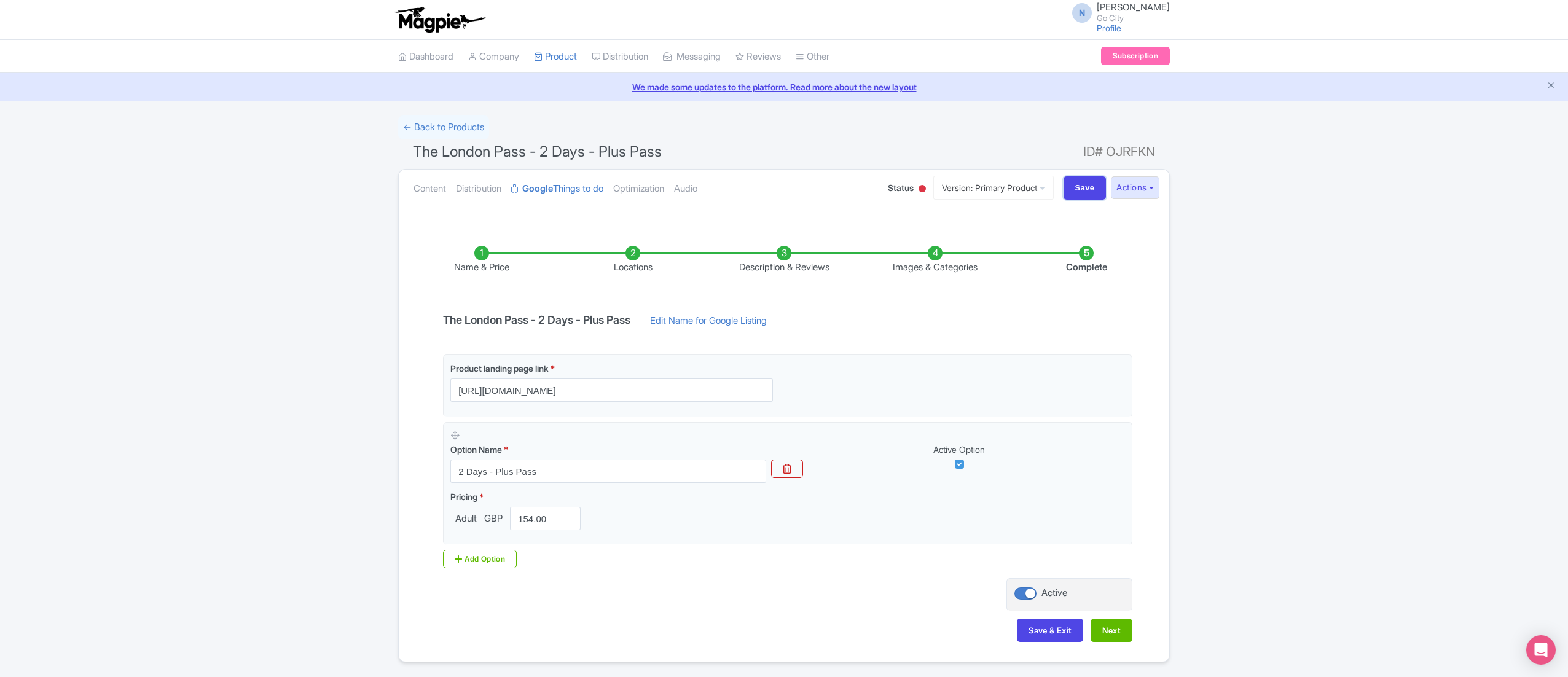
drag, startPoint x: 1081, startPoint y: 180, endPoint x: 1104, endPoint y: 130, distance: 55.0
click at [1081, 181] on input "Save" at bounding box center [1085, 188] width 43 height 23
type input "Saving..."
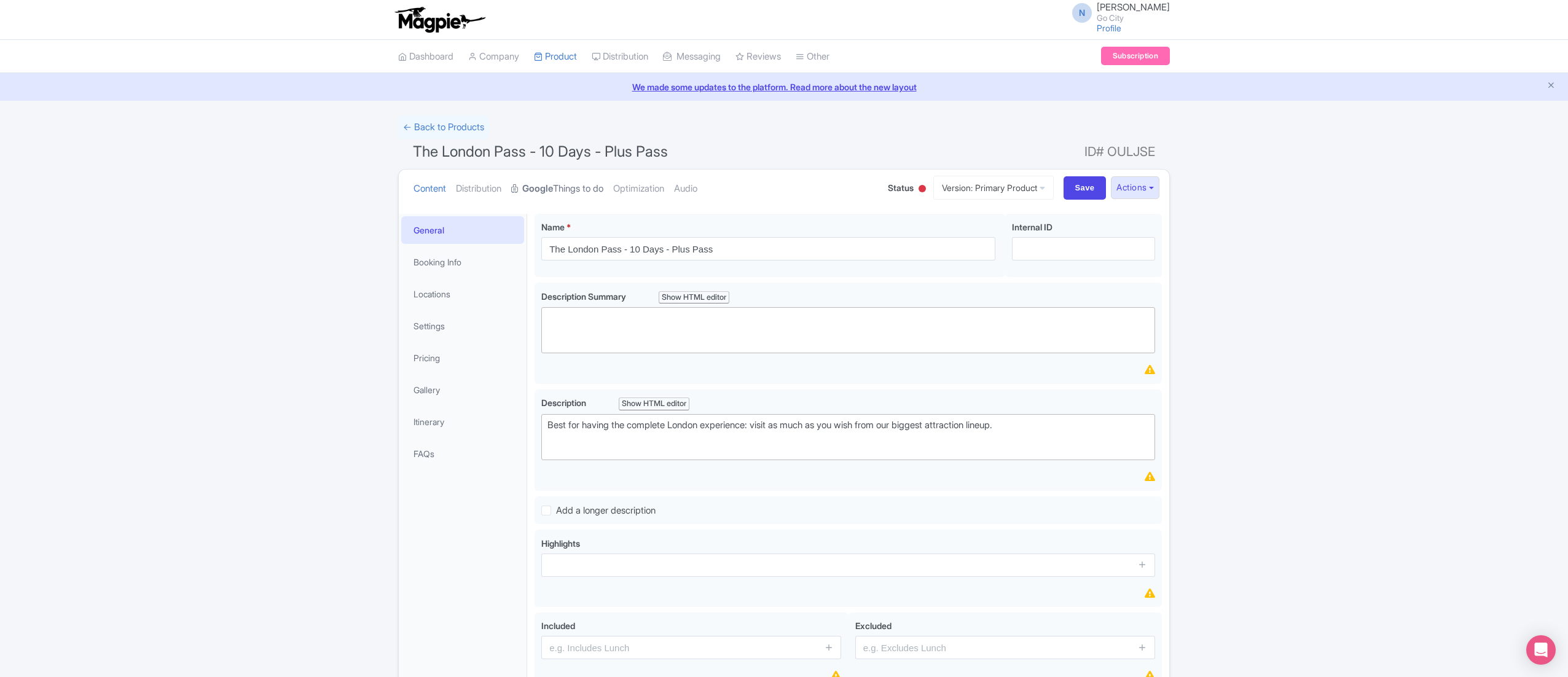
click at [576, 184] on link "Google Things to do" at bounding box center [557, 188] width 92 height 38
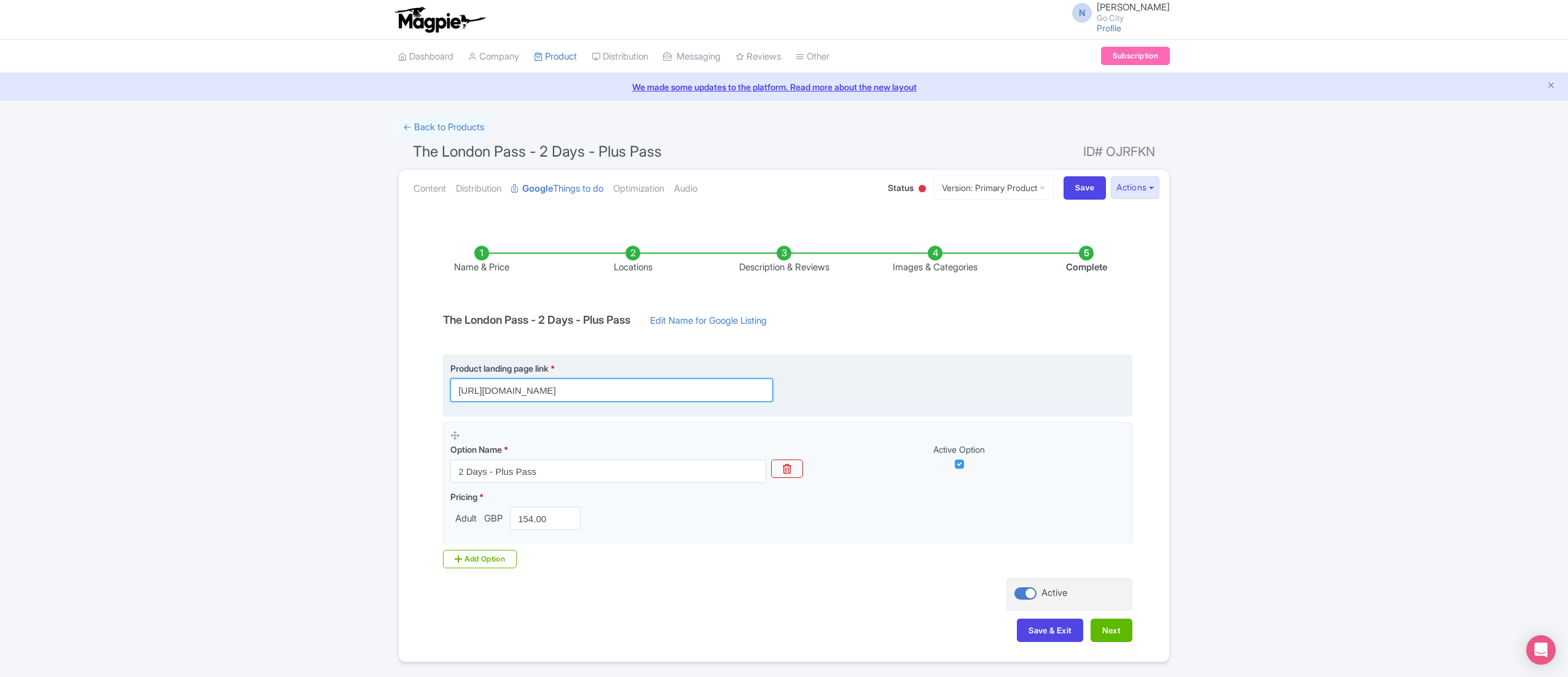
click at [534, 391] on input "https://londonpass.com/en/passes/the-london-pass-plus?plus-days=2&utm_medium=or…" at bounding box center [611, 390] width 322 height 23
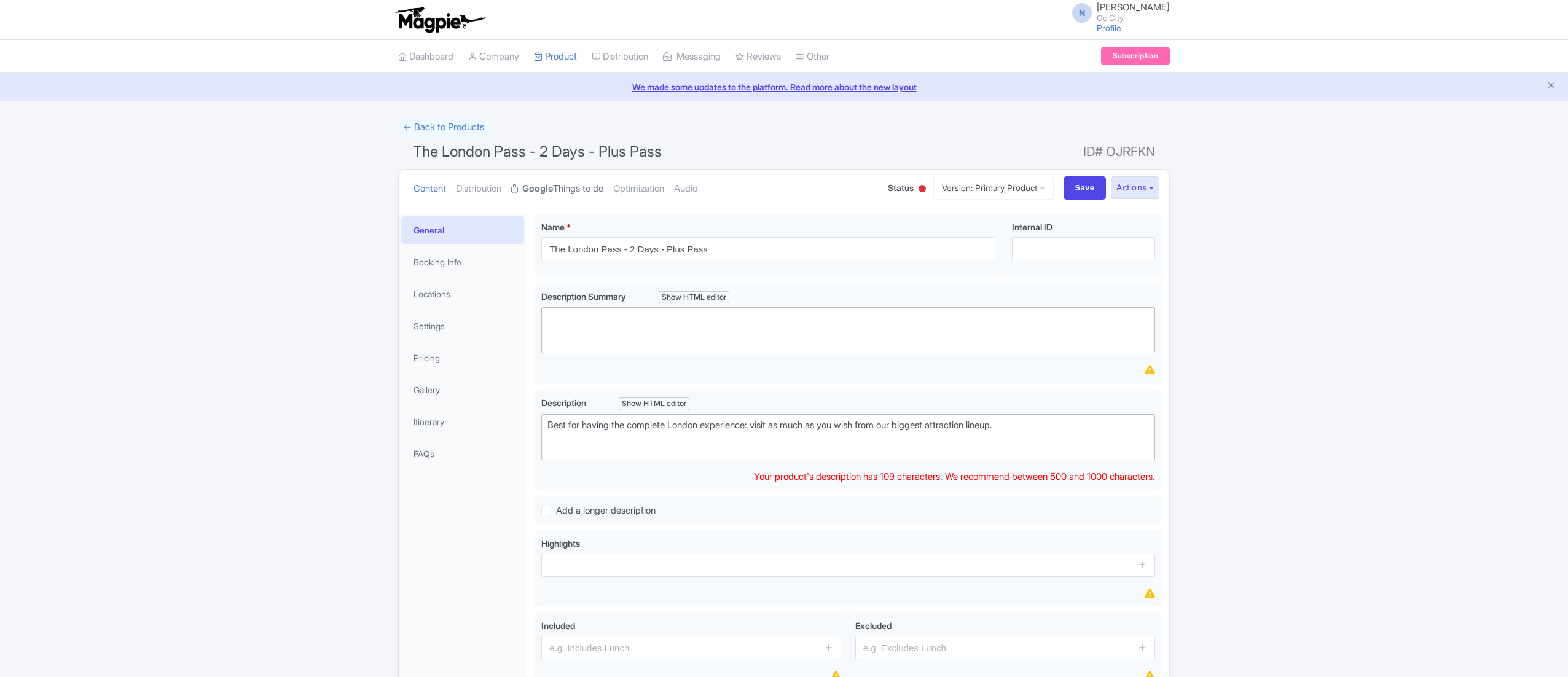
drag, startPoint x: 0, startPoint y: 0, endPoint x: 576, endPoint y: 193, distance: 607.5
click at [576, 193] on link "Google Things to do" at bounding box center [557, 188] width 92 height 38
click at [529, 189] on strong "Google" at bounding box center [537, 189] width 31 height 14
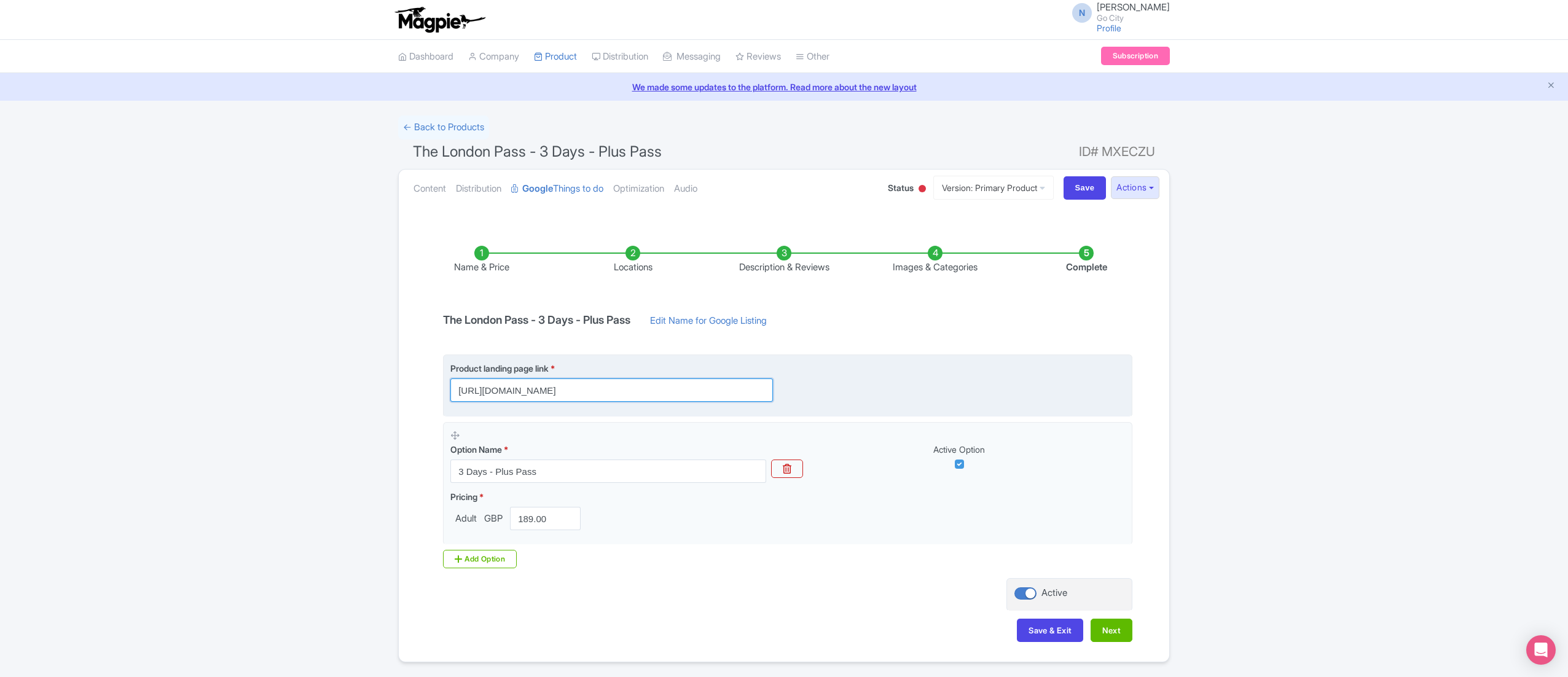
click at [607, 393] on input "https://londonpass.com/en/passes/the-london-pass?plus-days=3&utm_medium=organic…" at bounding box center [611, 390] width 322 height 23
click at [614, 389] on input "https://londonpass.com/en/passes/the-london-pass?plus-days=3&utm_medium=organic…" at bounding box center [611, 390] width 322 height 23
paste input "-plus"
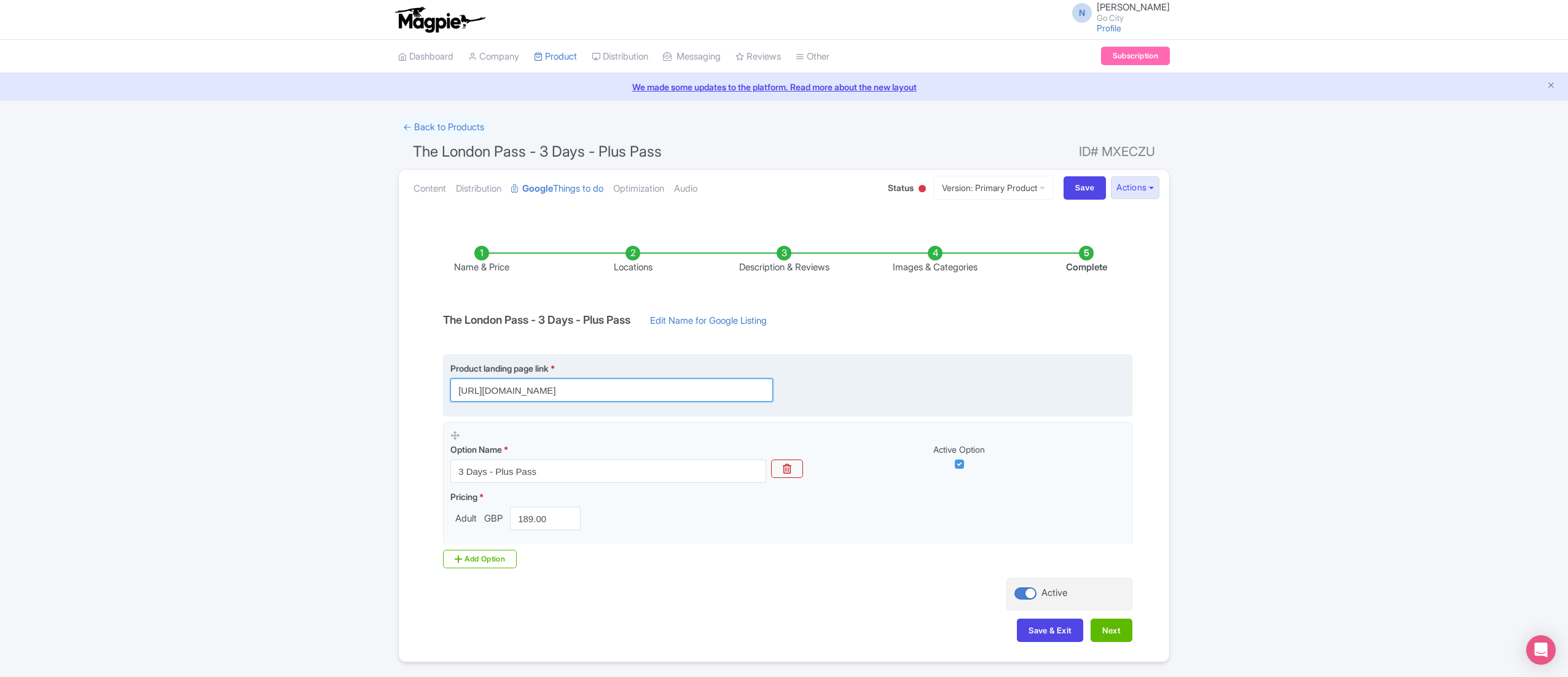
scroll to position [0, 178]
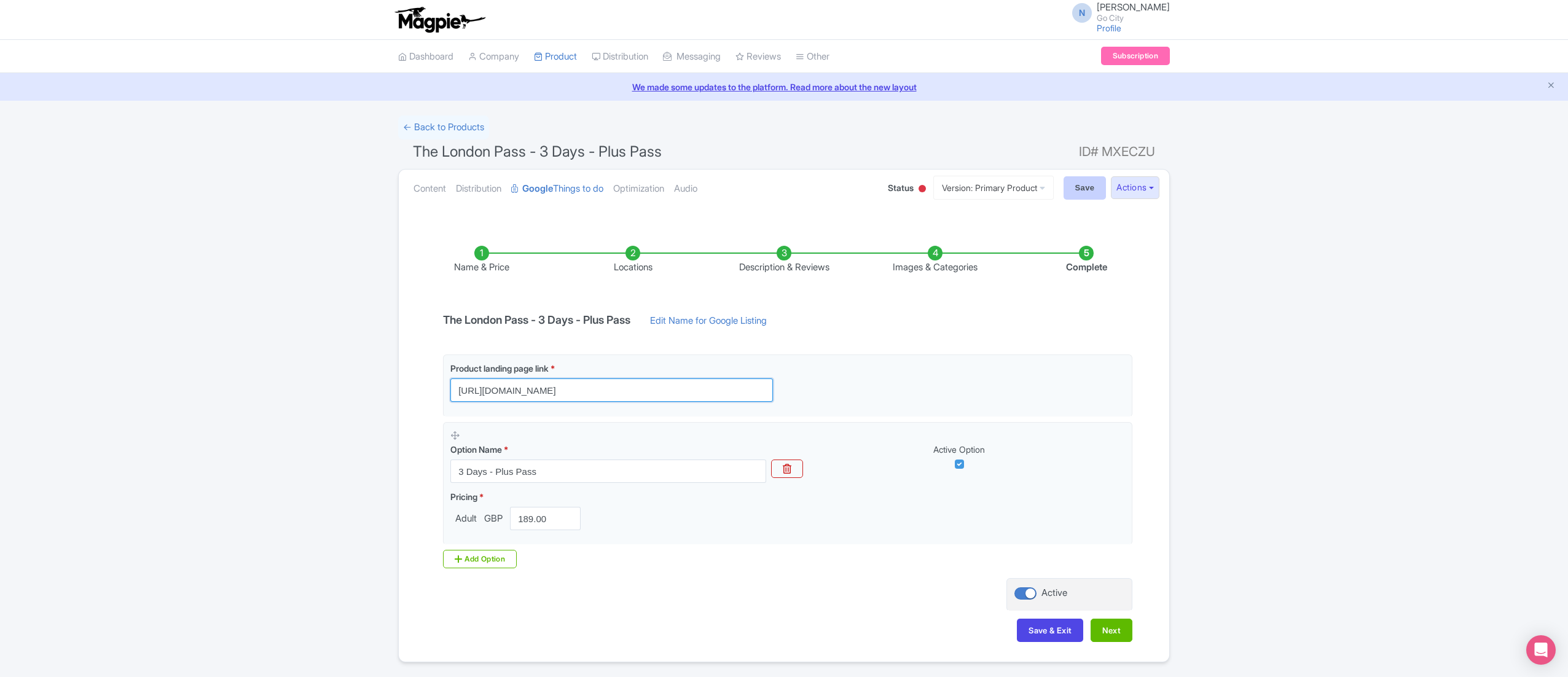
type input "https://londonpass.com/en/passes/the-london-pass-plus?plus-days=3&utm_medium=or…"
click at [1095, 189] on input "Save" at bounding box center [1085, 188] width 43 height 23
type input "Saving..."
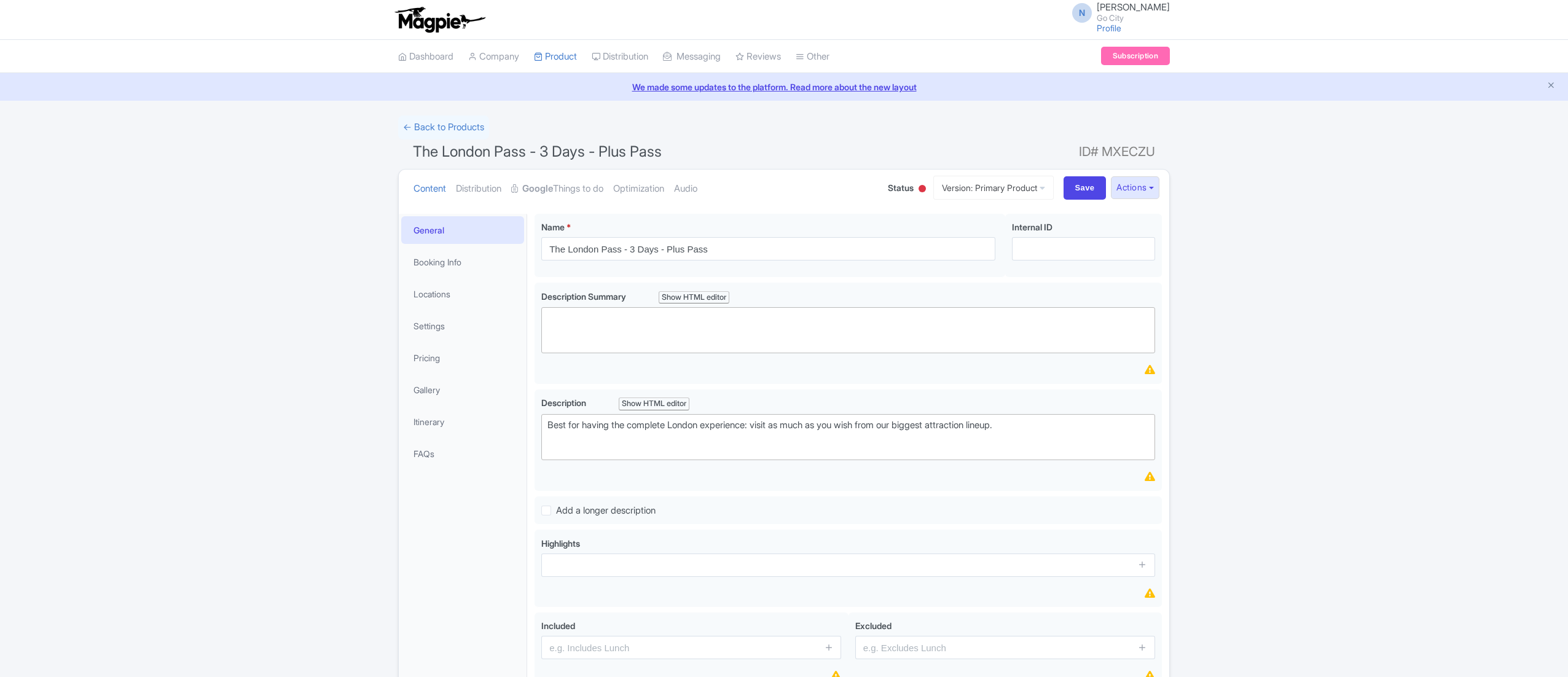
click at [557, 179] on link "Google Things to do" at bounding box center [557, 188] width 92 height 38
click at [602, 189] on link "Google Things to do" at bounding box center [557, 188] width 92 height 38
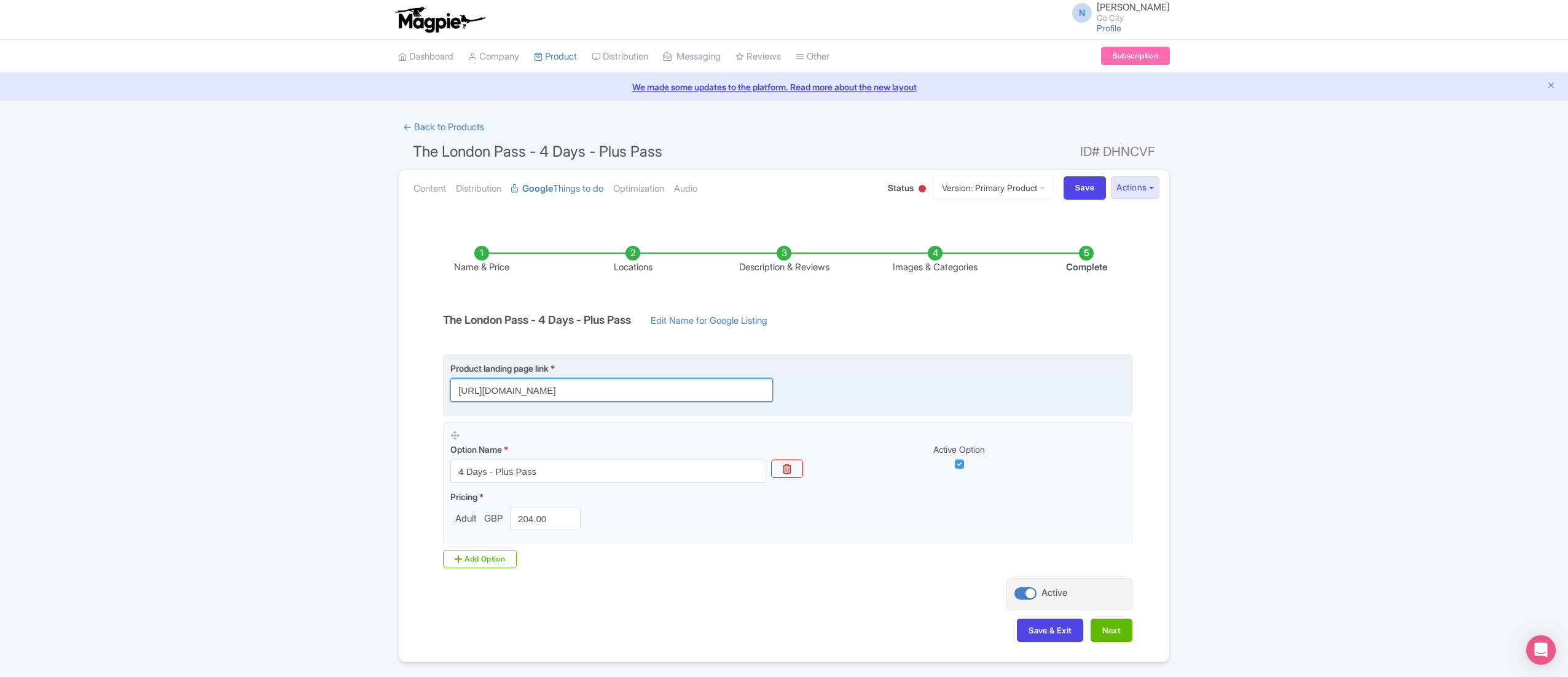
click at [684, 400] on input "https://londonpass.com/en/passes/the-london-pass?plus-days=4&utm_medium=organic…" at bounding box center [611, 390] width 322 height 23
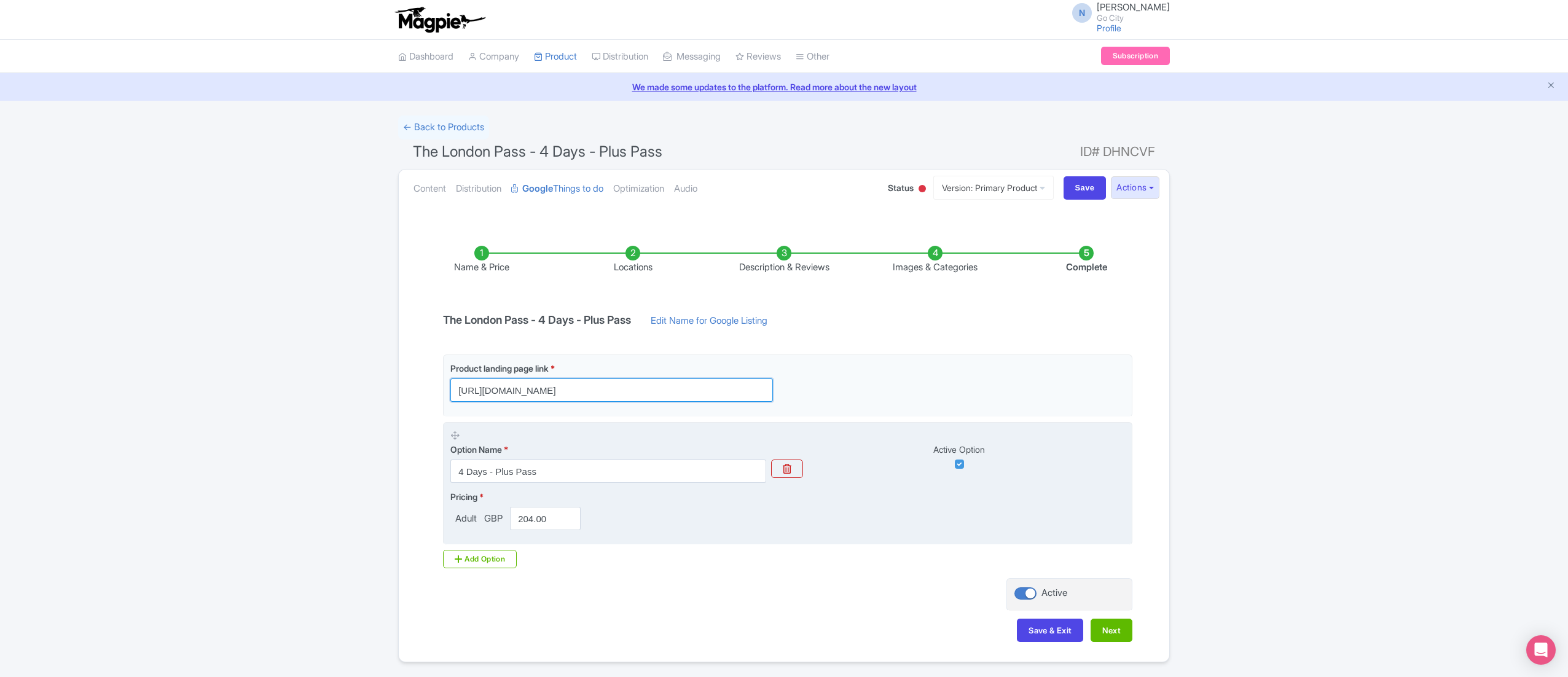
paste input "-plus"
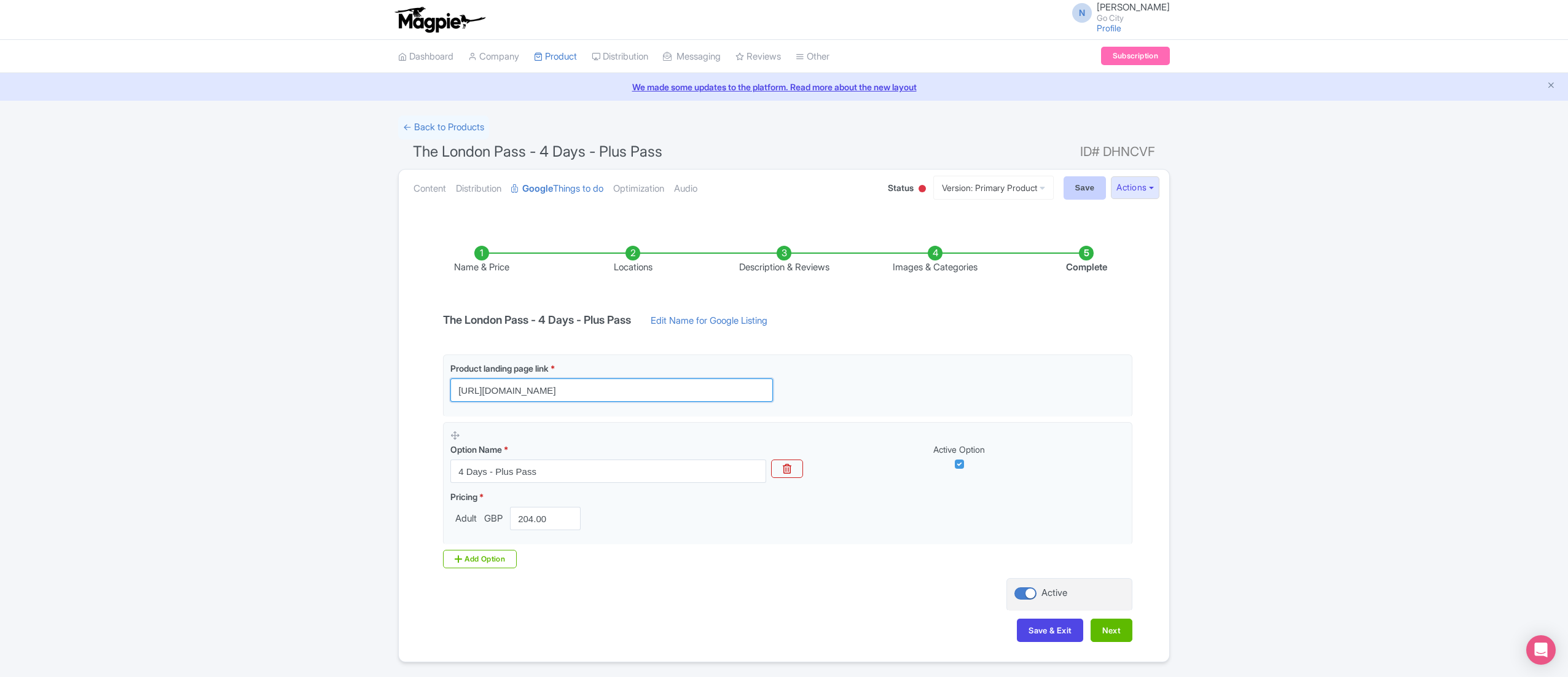
type input "[URL][DOMAIN_NAME]"
click at [1071, 186] on input "Save" at bounding box center [1085, 188] width 43 height 23
type input "Saving..."
click at [1082, 176] on input "Save" at bounding box center [1085, 188] width 43 height 23
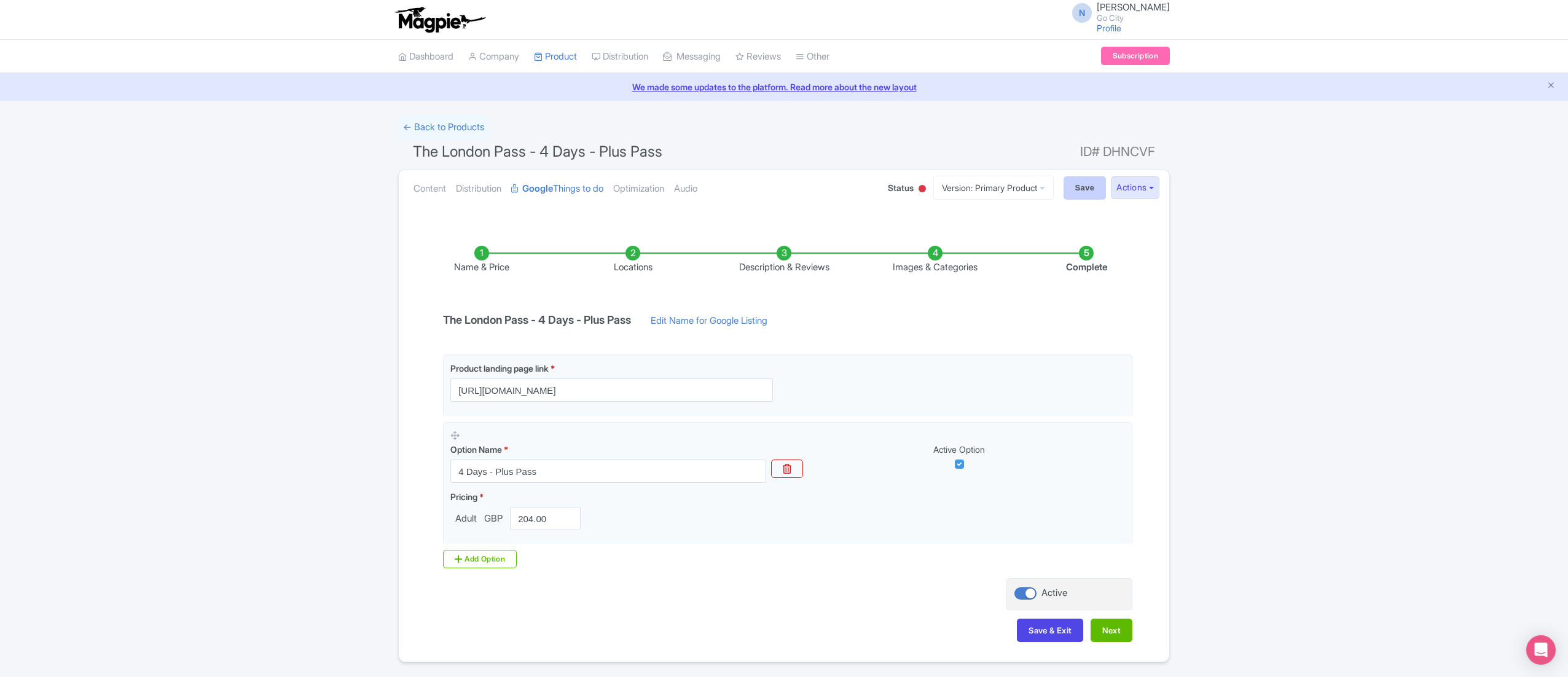
type input "Saving..."
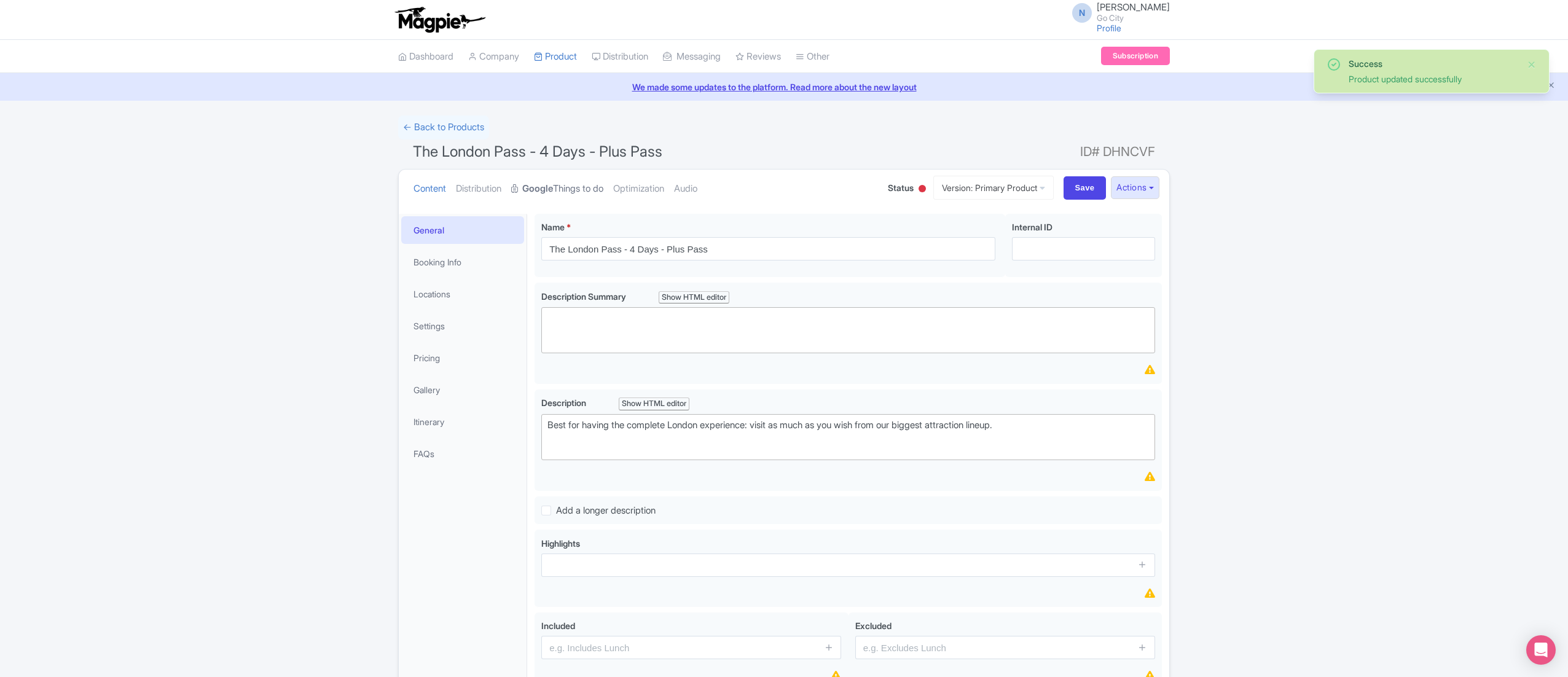
click at [581, 189] on link "Google Things to do" at bounding box center [557, 188] width 92 height 38
click at [578, 183] on link "Google Things to do" at bounding box center [557, 188] width 92 height 38
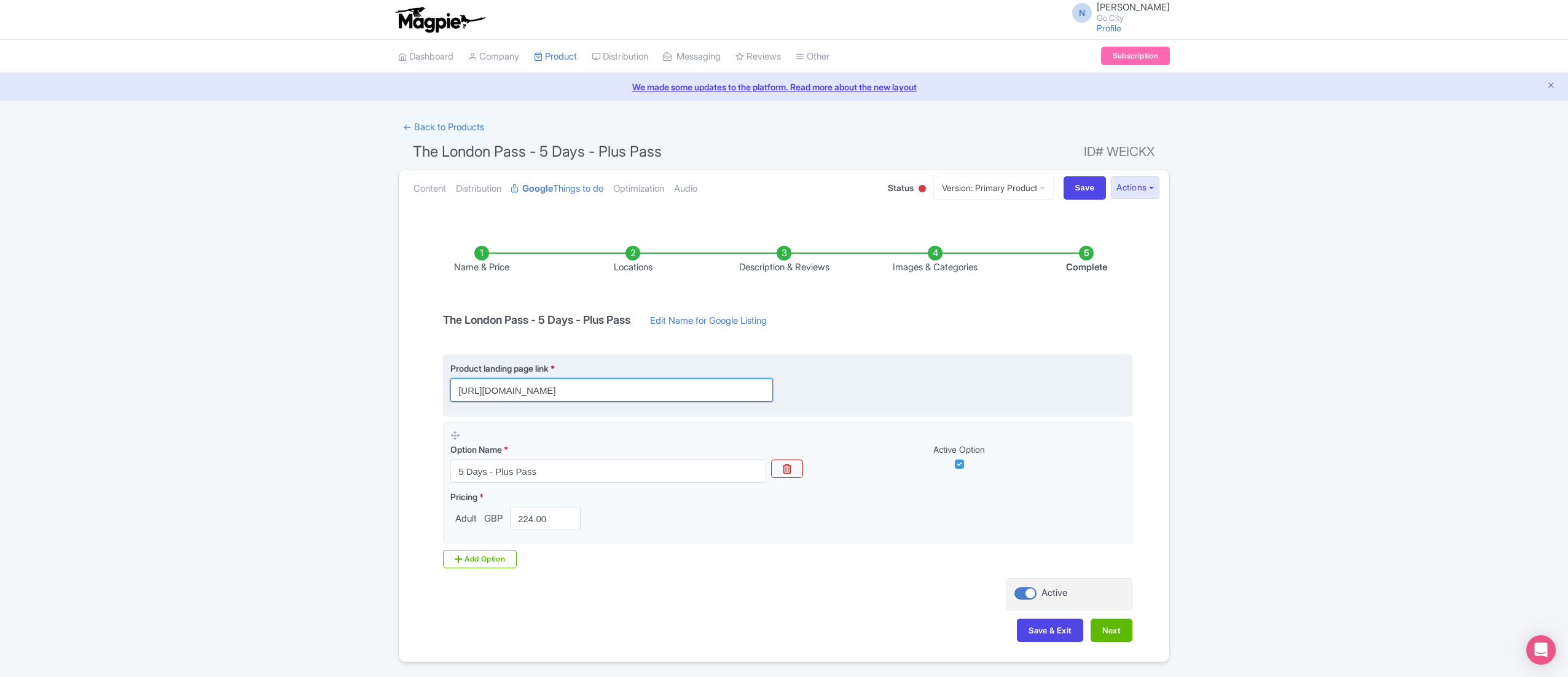
click at [554, 393] on input "https://londonpass.com/en/passes/the-london-pass?plus-days=5&utm_medium=organic…" at bounding box center [611, 390] width 322 height 23
click at [564, 392] on input "https://londonpass.com/en/passes/the-london-pass?plus-days=5&utm_medium=organic…" at bounding box center [611, 390] width 322 height 23
click at [565, 391] on input "https://londonpass.com/en/passes/the-london-pass?plus-days=5&utm_medium=organic…" at bounding box center [611, 390] width 322 height 23
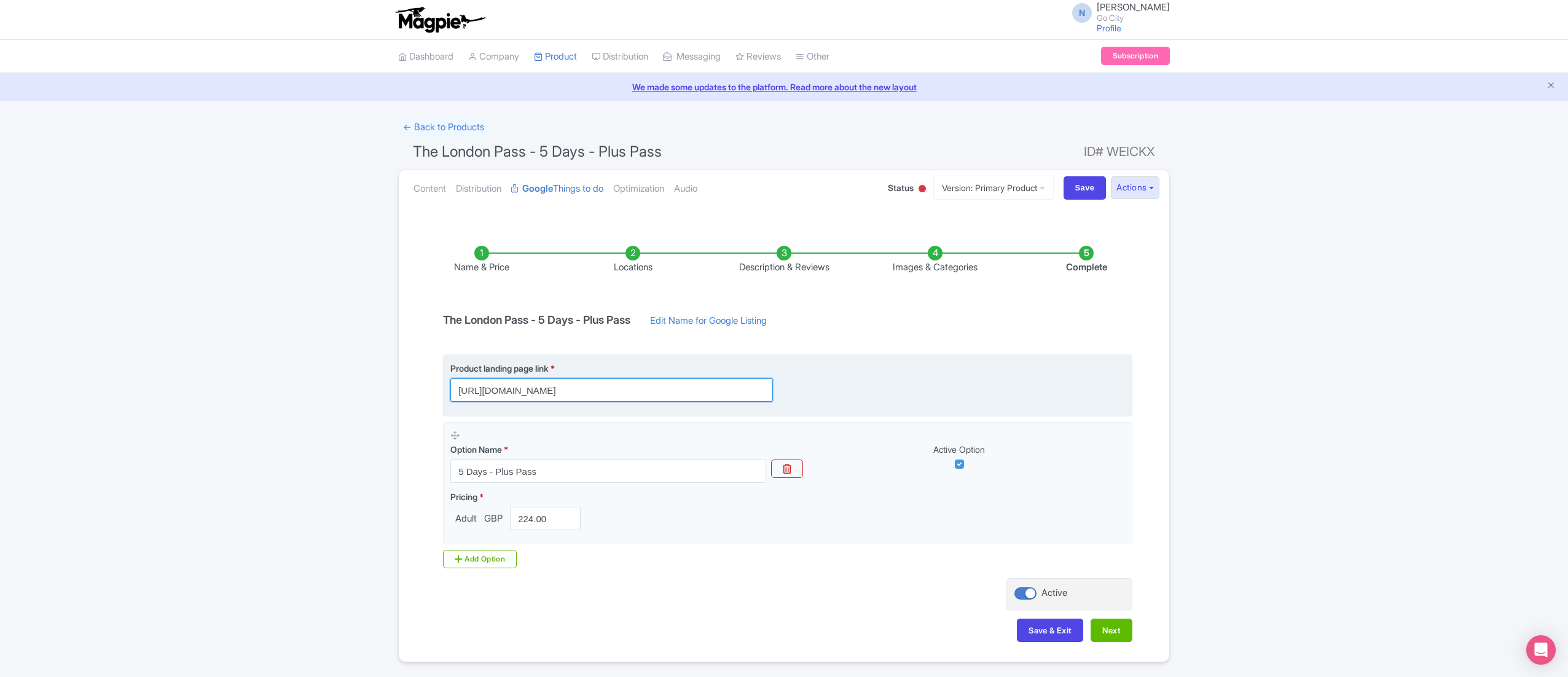
click at [565, 391] on input "https://londonpass.com/en/passes/the-london-pass?plus-days=5&utm_medium=organic…" at bounding box center [611, 390] width 322 height 23
paste input "-plus"
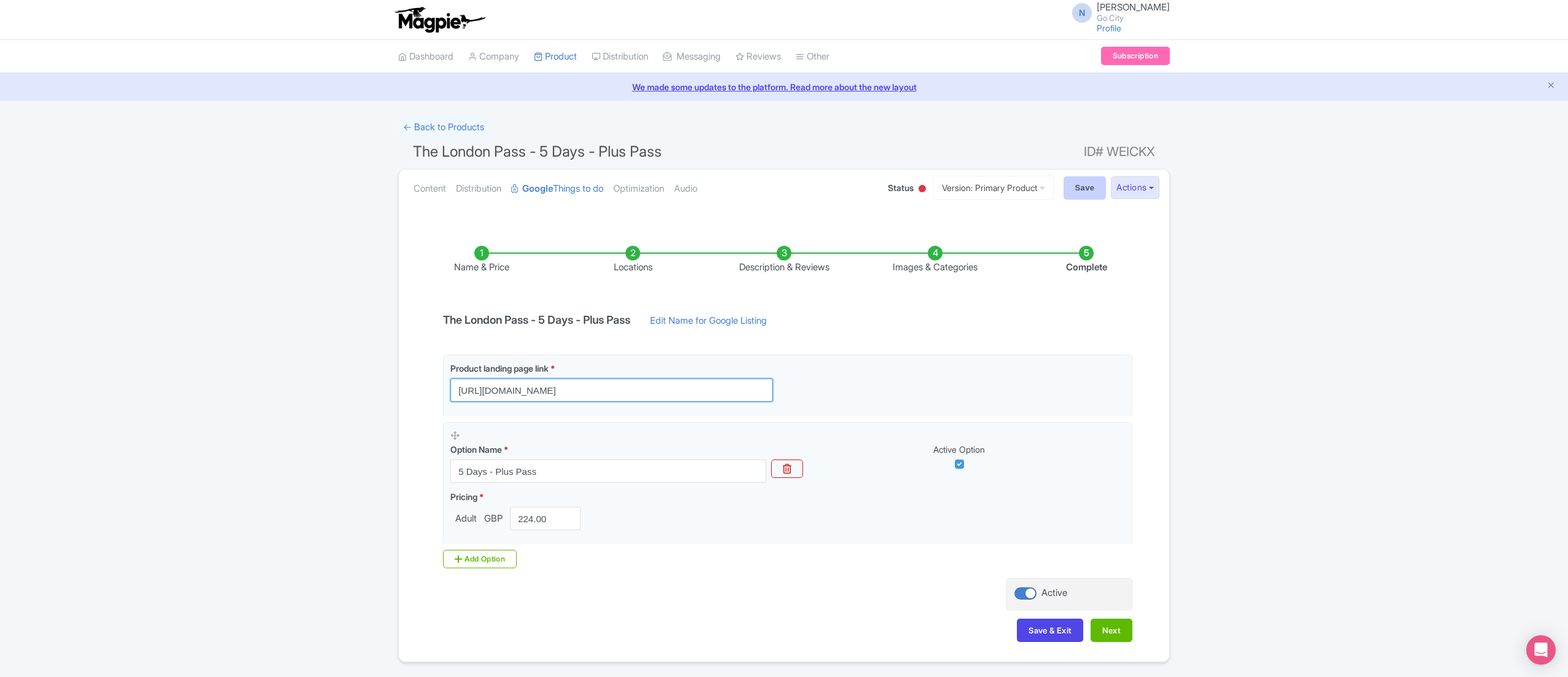
type input "https://londonpass.com/en/passes/the-london-pass-plus?plus-days=5&utm_medium=or…"
click at [1069, 190] on input "Save" at bounding box center [1085, 188] width 43 height 23
type input "Saving..."
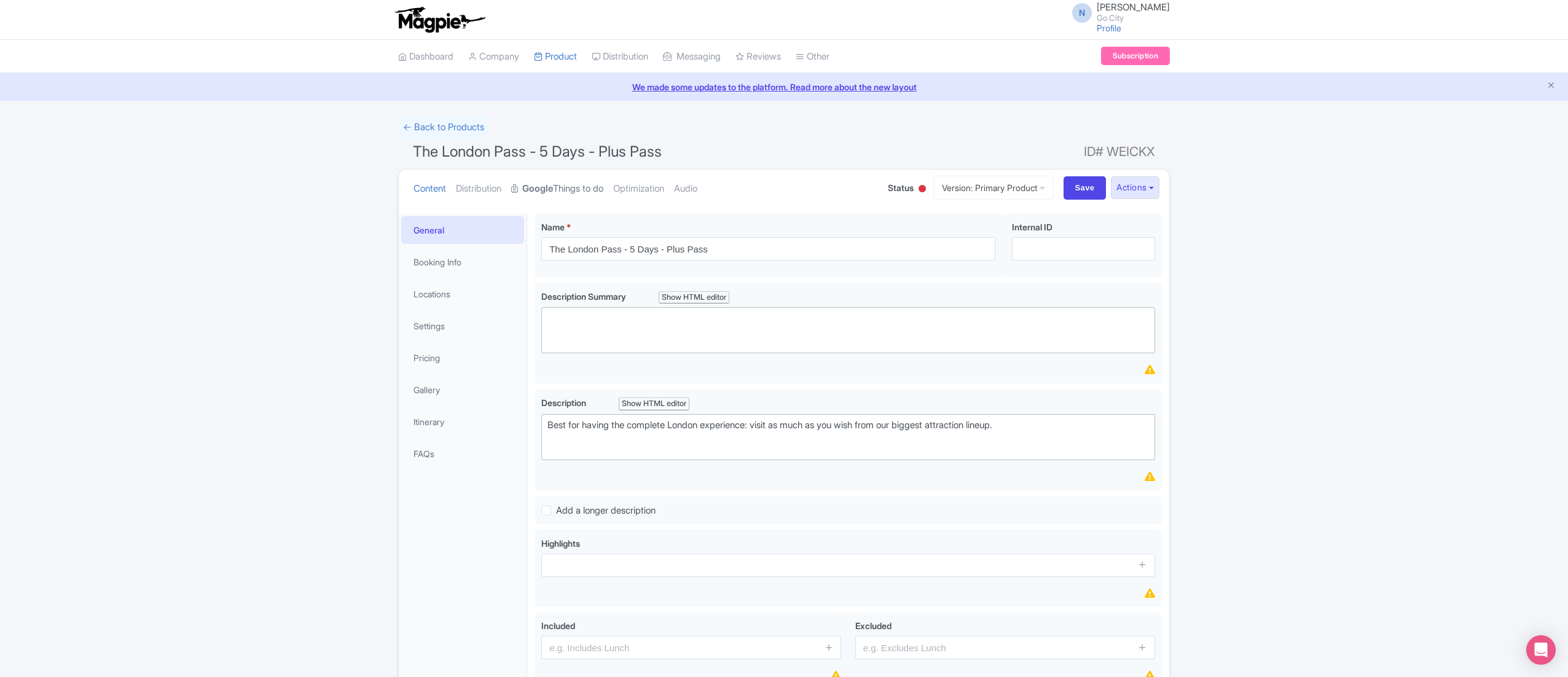
click at [561, 191] on link "Google Things to do" at bounding box center [557, 188] width 92 height 38
click at [553, 184] on strong "Google" at bounding box center [537, 189] width 31 height 14
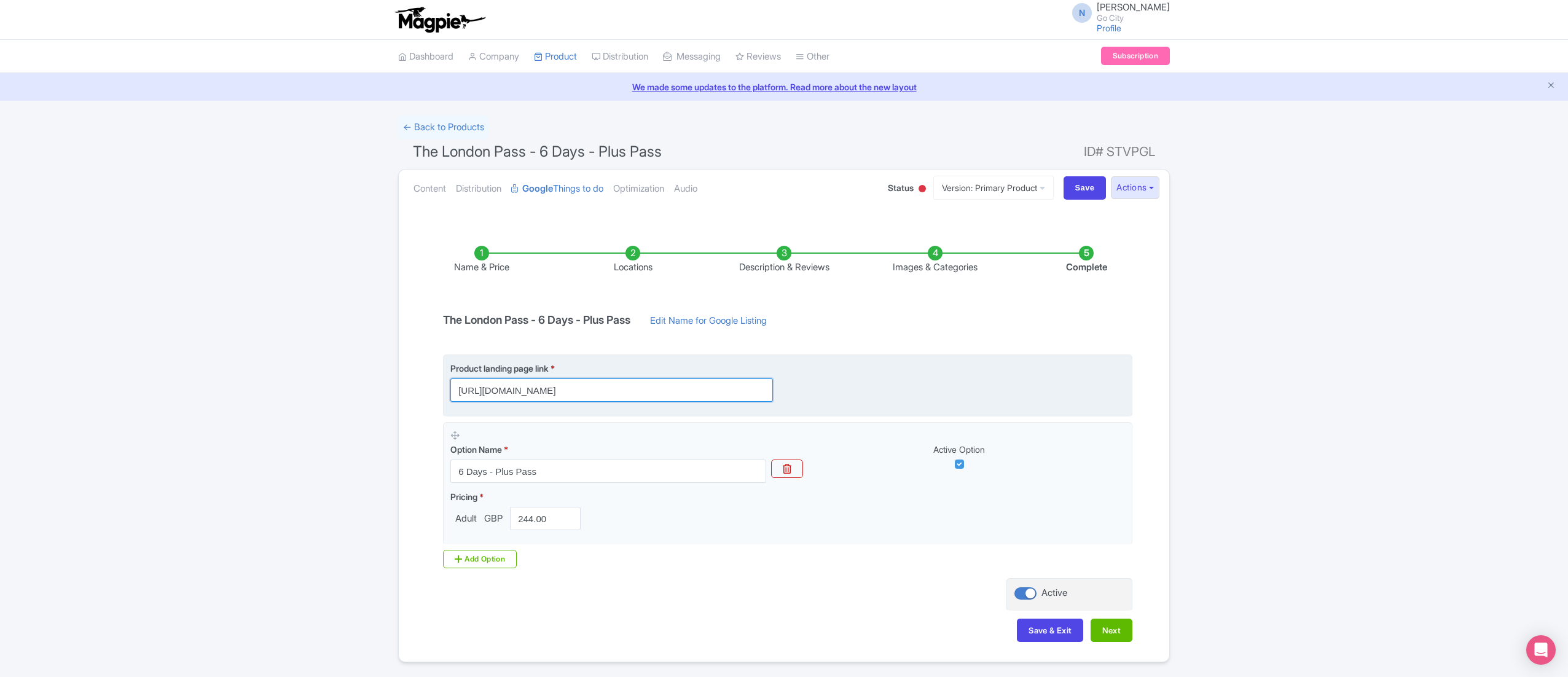
click at [659, 385] on input "https://londonpass.com/en/passes/the-london-pass?plus-days=6&utm_medium=organic…" at bounding box center [611, 390] width 322 height 23
paste input "-plus"
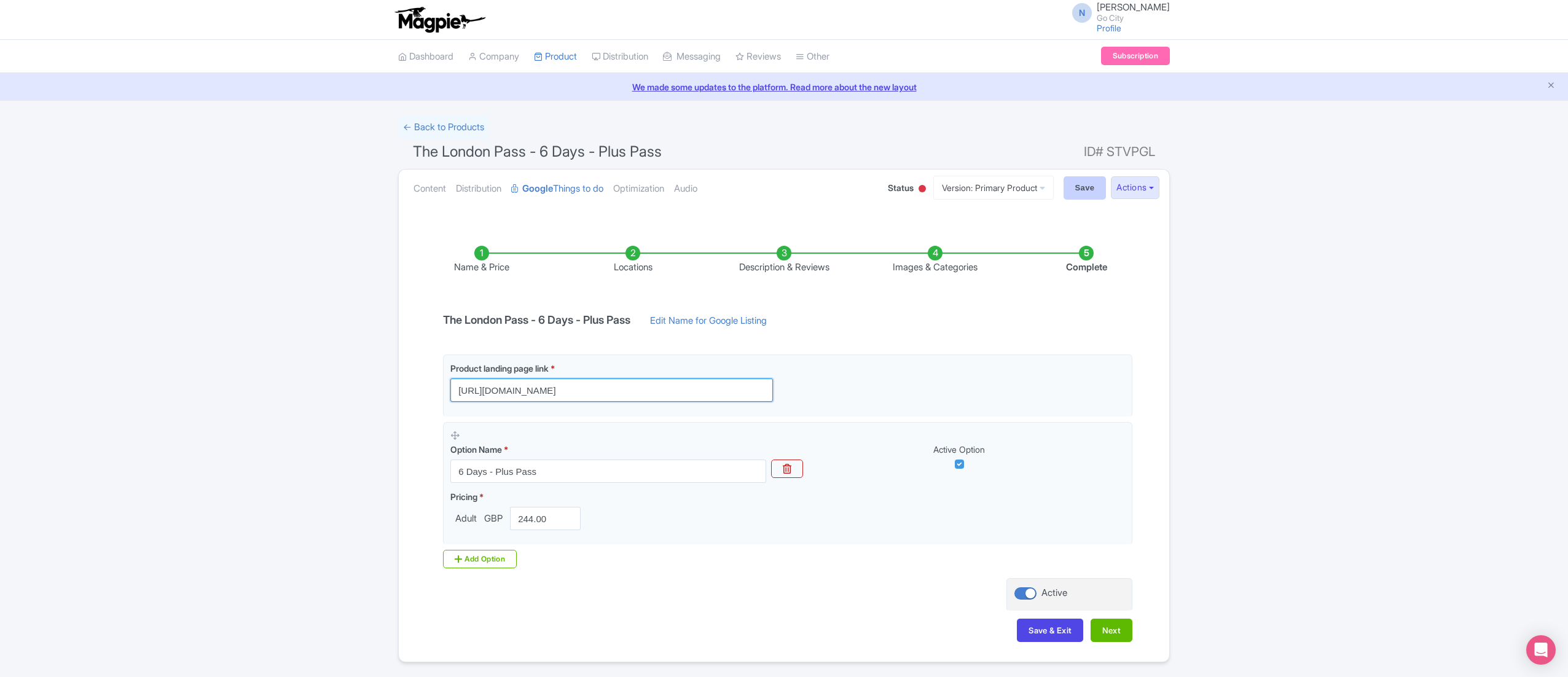
type input "https://londonpass.com/en/passes/the-london-pass-plus?plus-days=6&utm_medium=or…"
click at [1087, 187] on input "Save" at bounding box center [1085, 188] width 43 height 23
type input "Saving..."
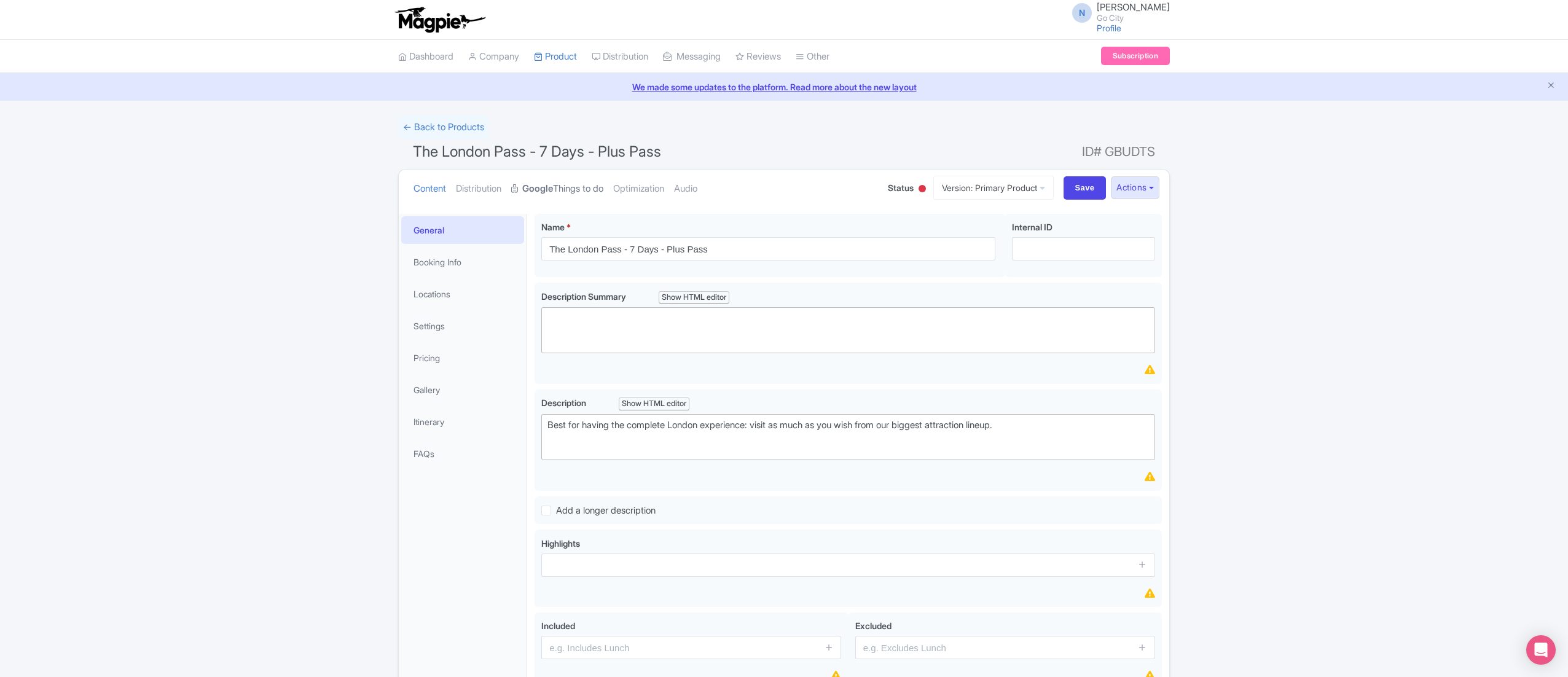
click at [567, 191] on link "Google Things to do" at bounding box center [557, 188] width 92 height 38
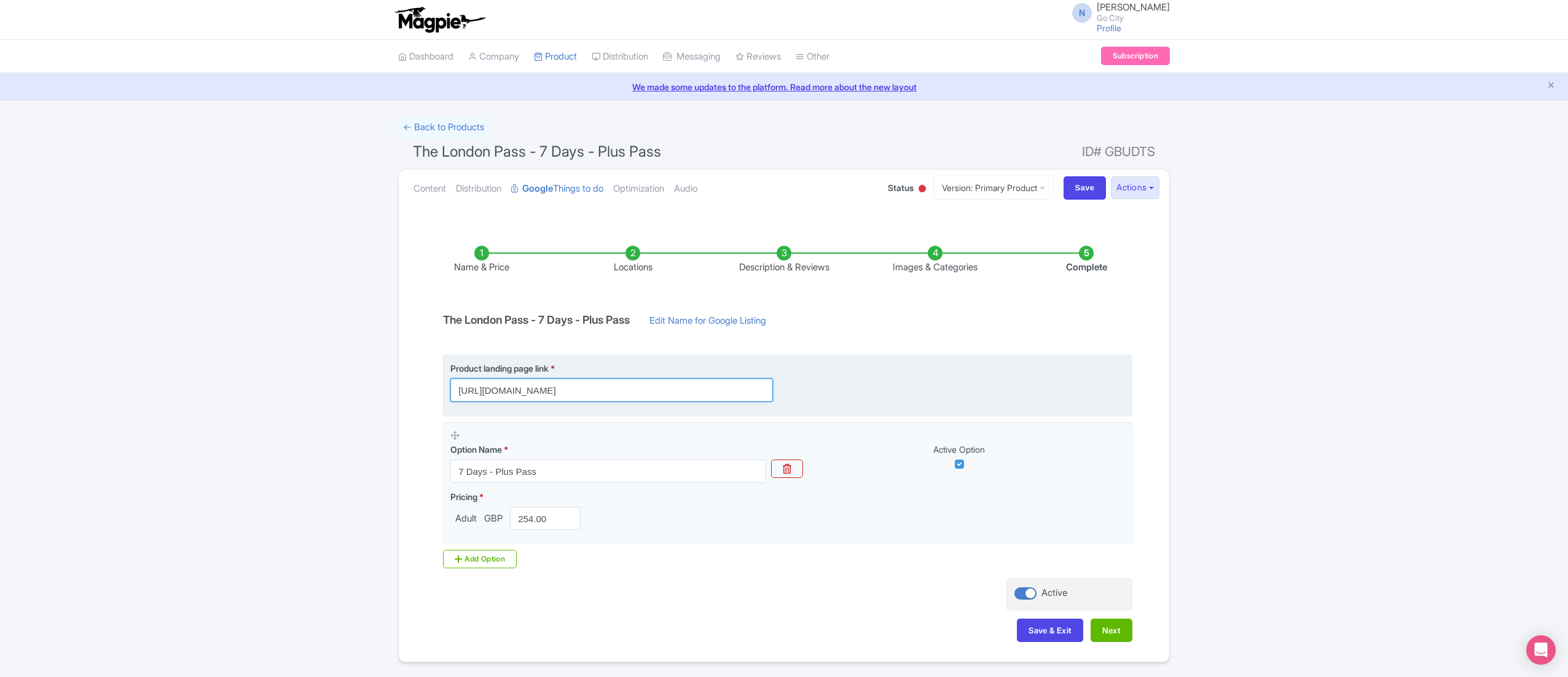
click at [598, 392] on input "https://londonpass.com/en/passes/the-london-pass?plus-days=7&utm_medium=organic…" at bounding box center [611, 390] width 322 height 23
click at [598, 392] on input "[URL][DOMAIN_NAME]" at bounding box center [611, 390] width 322 height 23
paste input "-plus"
type input "[URL][DOMAIN_NAME]"
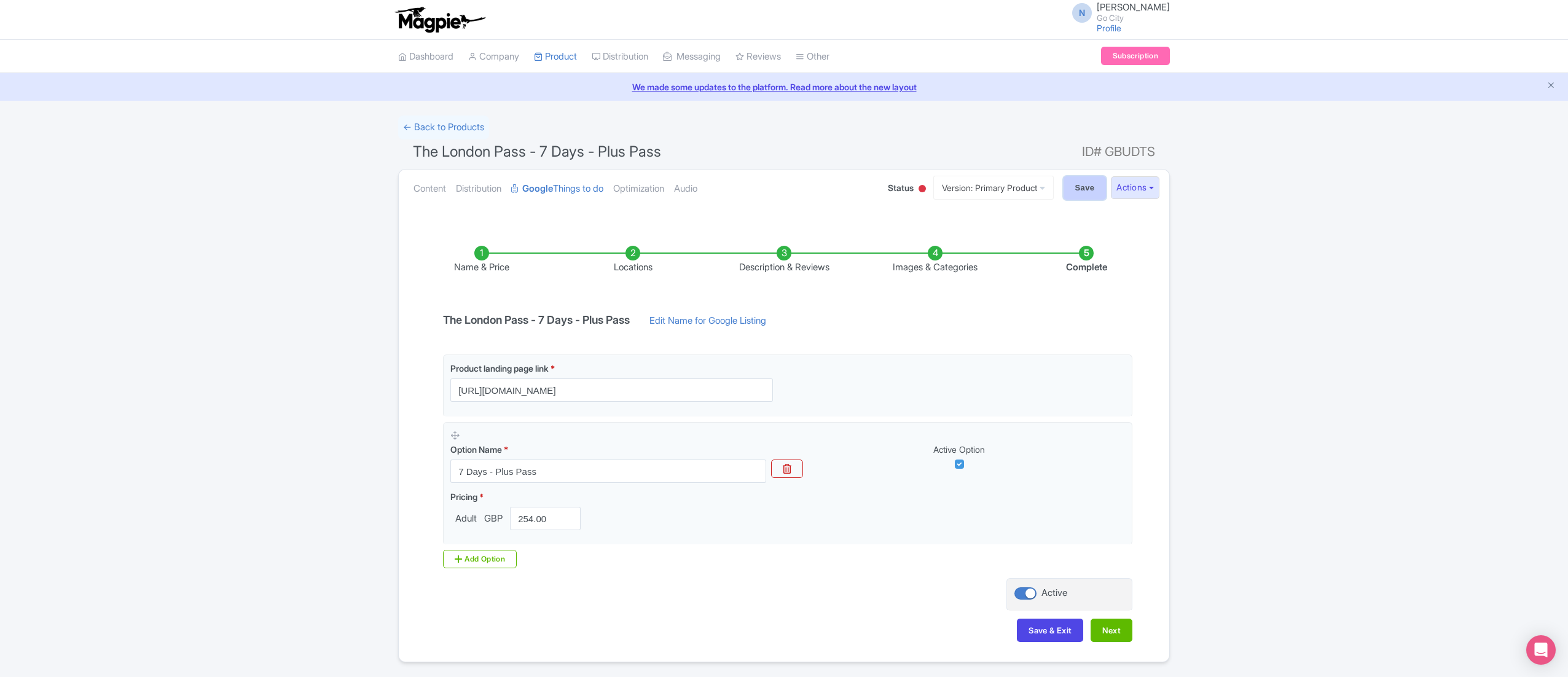
click at [1068, 193] on input "Save" at bounding box center [1085, 188] width 43 height 23
type input "Saving..."
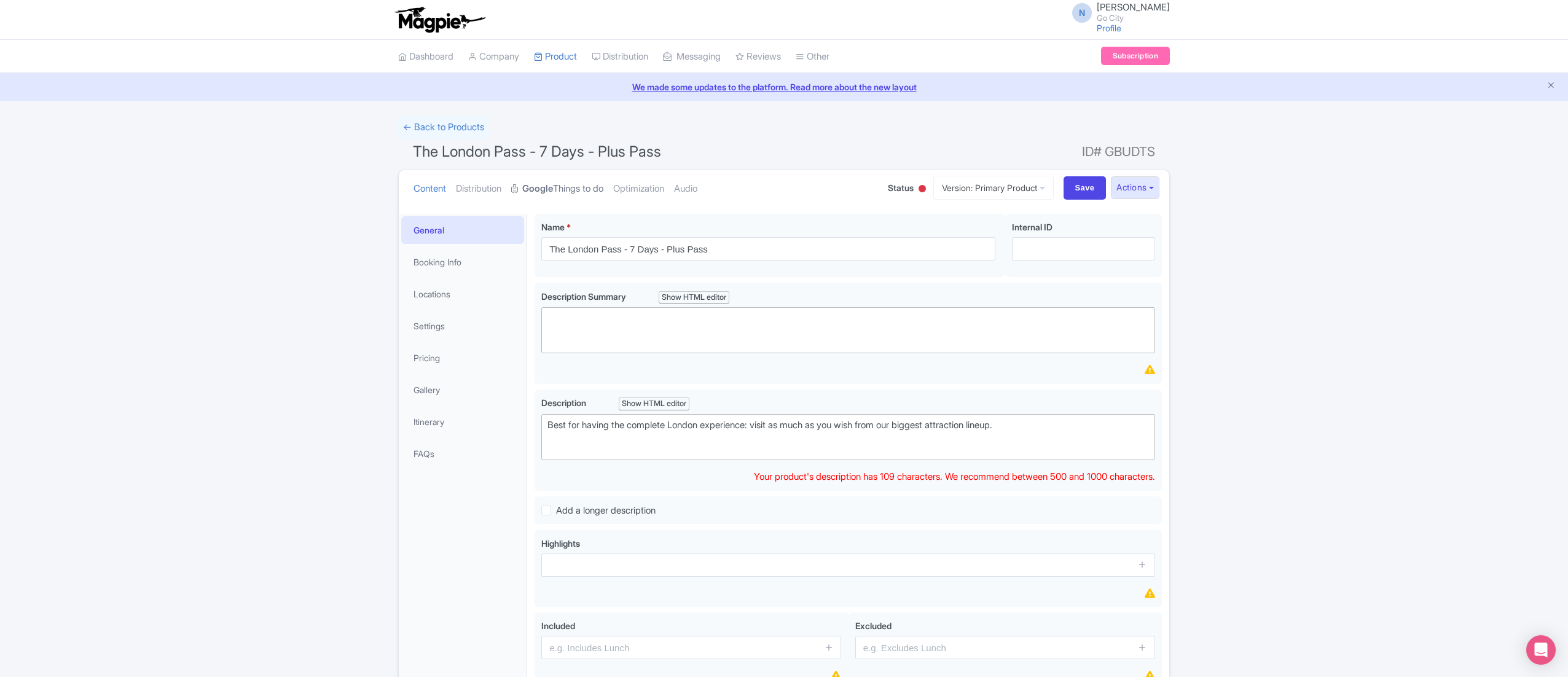
click at [567, 193] on link "Google Things to do" at bounding box center [557, 188] width 92 height 38
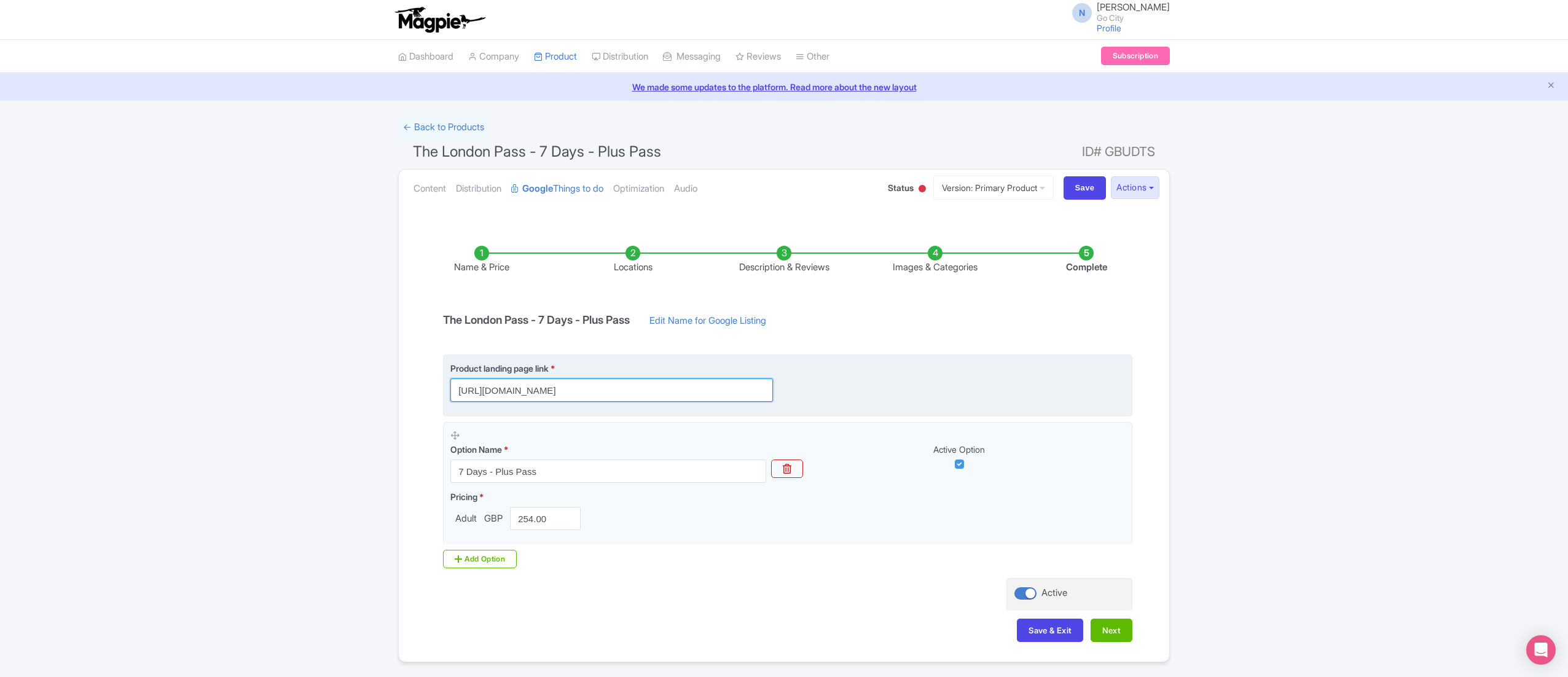
click at [713, 392] on input "[URL][DOMAIN_NAME]" at bounding box center [611, 390] width 322 height 23
paste input "-plus"
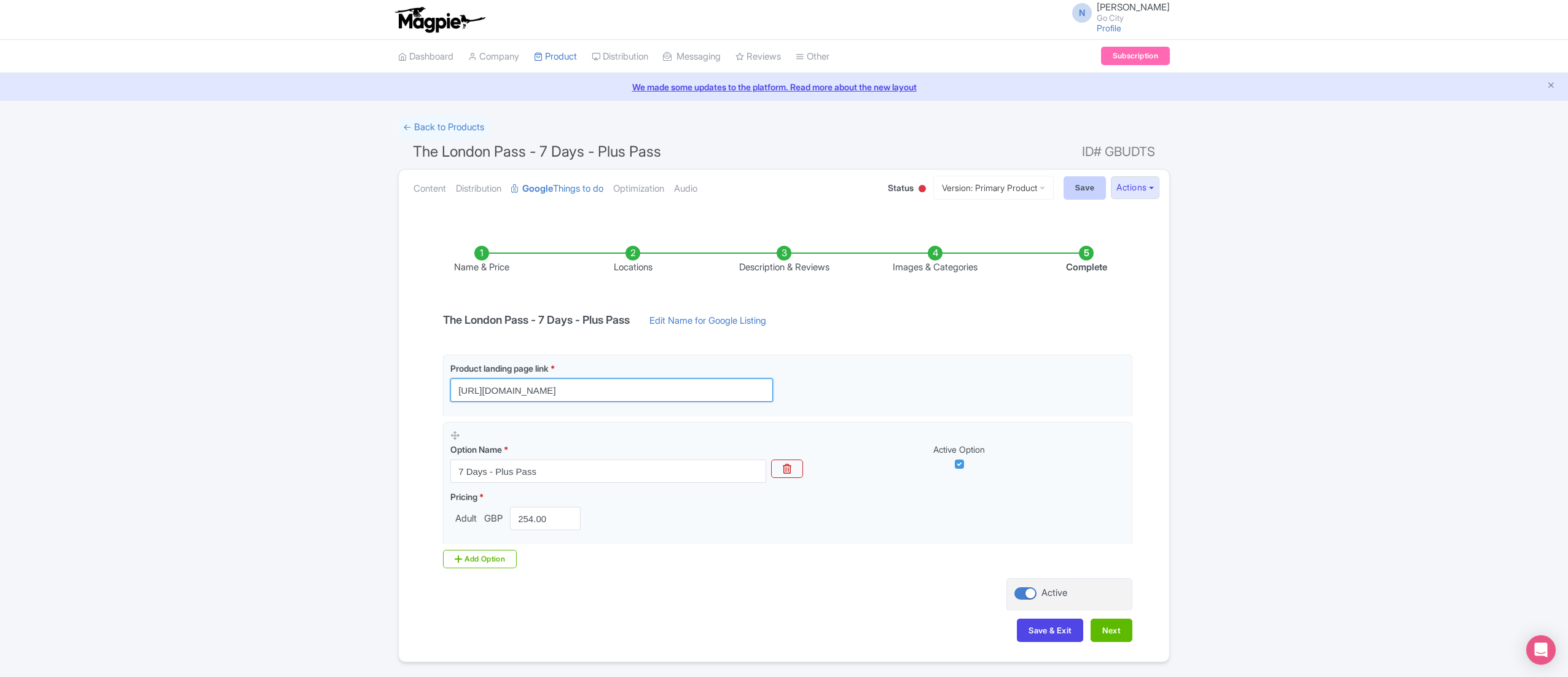
type input "[URL][DOMAIN_NAME]"
click at [1074, 190] on input "Save" at bounding box center [1085, 188] width 43 height 23
type input "Saving..."
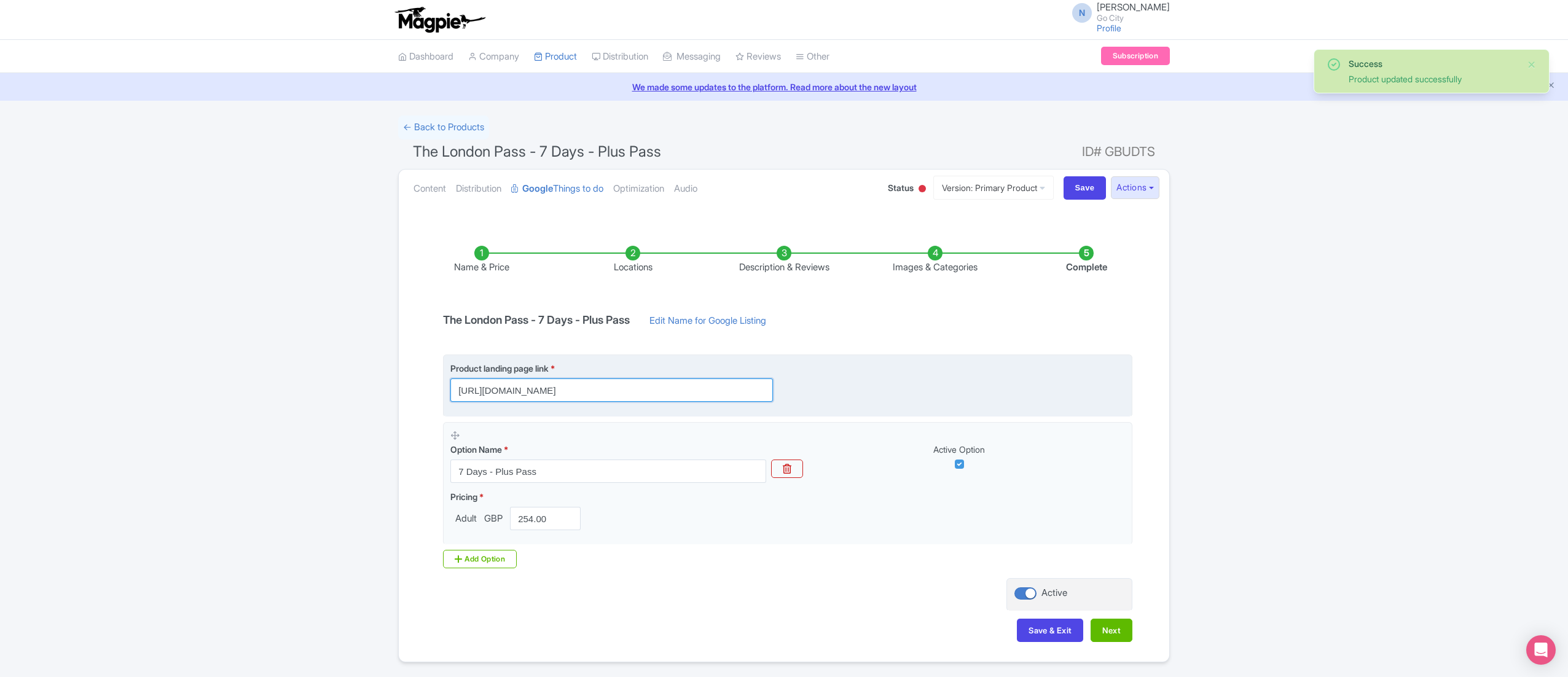
click at [627, 396] on input "[URL][DOMAIN_NAME]" at bounding box center [611, 390] width 322 height 23
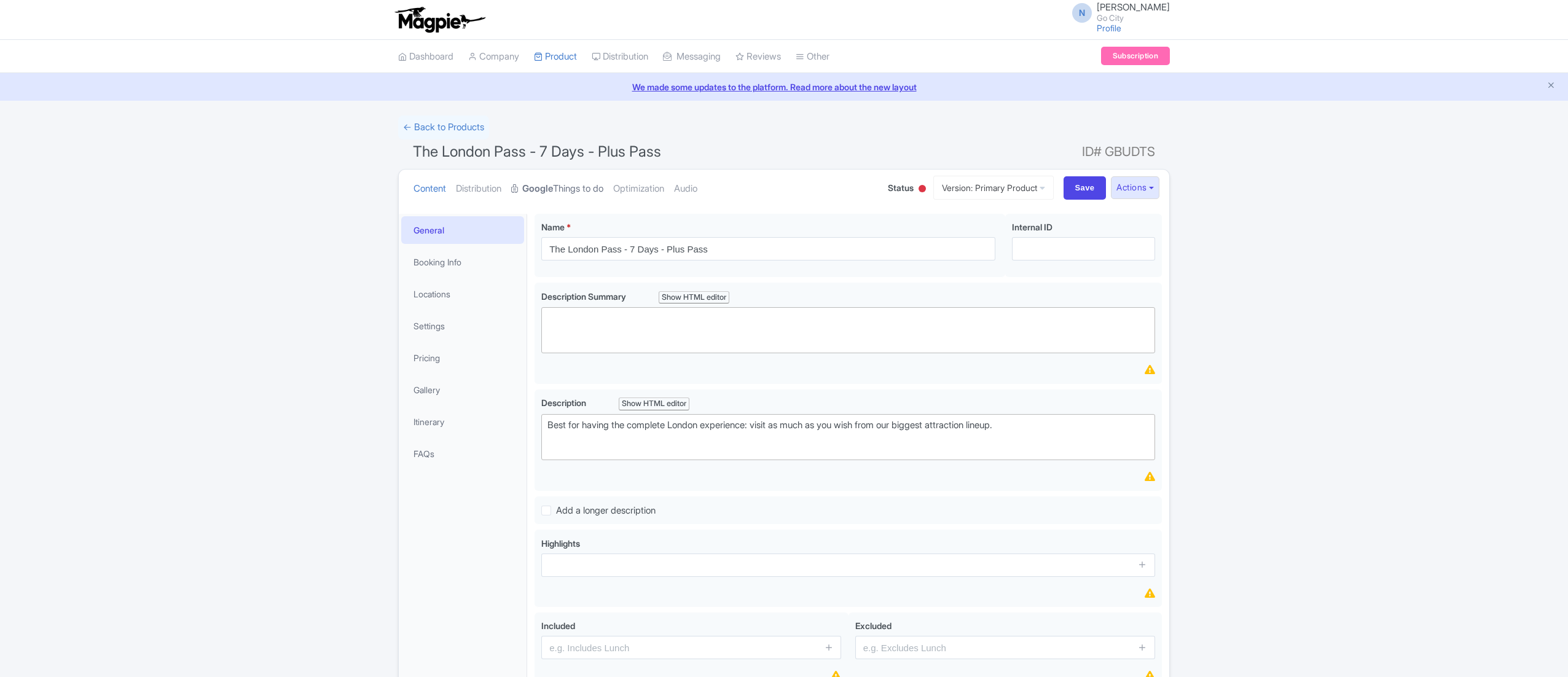
click at [553, 184] on strong "Google" at bounding box center [537, 189] width 31 height 14
